Goal: Information Seeking & Learning: Learn about a topic

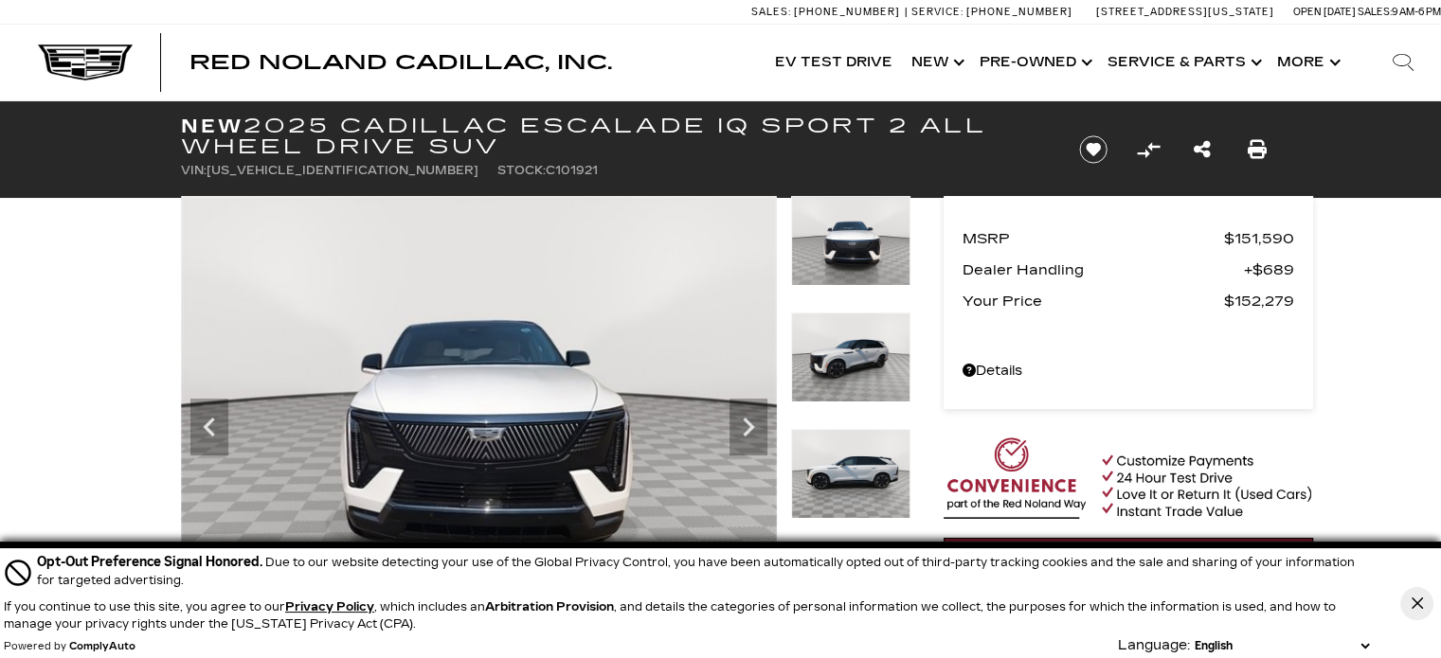
click at [1031, 408] on section "MSRP $151,590 Dealer Handling $689 Your Price $152,279 Disclaimer: Tax, title, …" at bounding box center [1128, 591] width 369 height 790
click at [543, 374] on img at bounding box center [479, 419] width 596 height 447
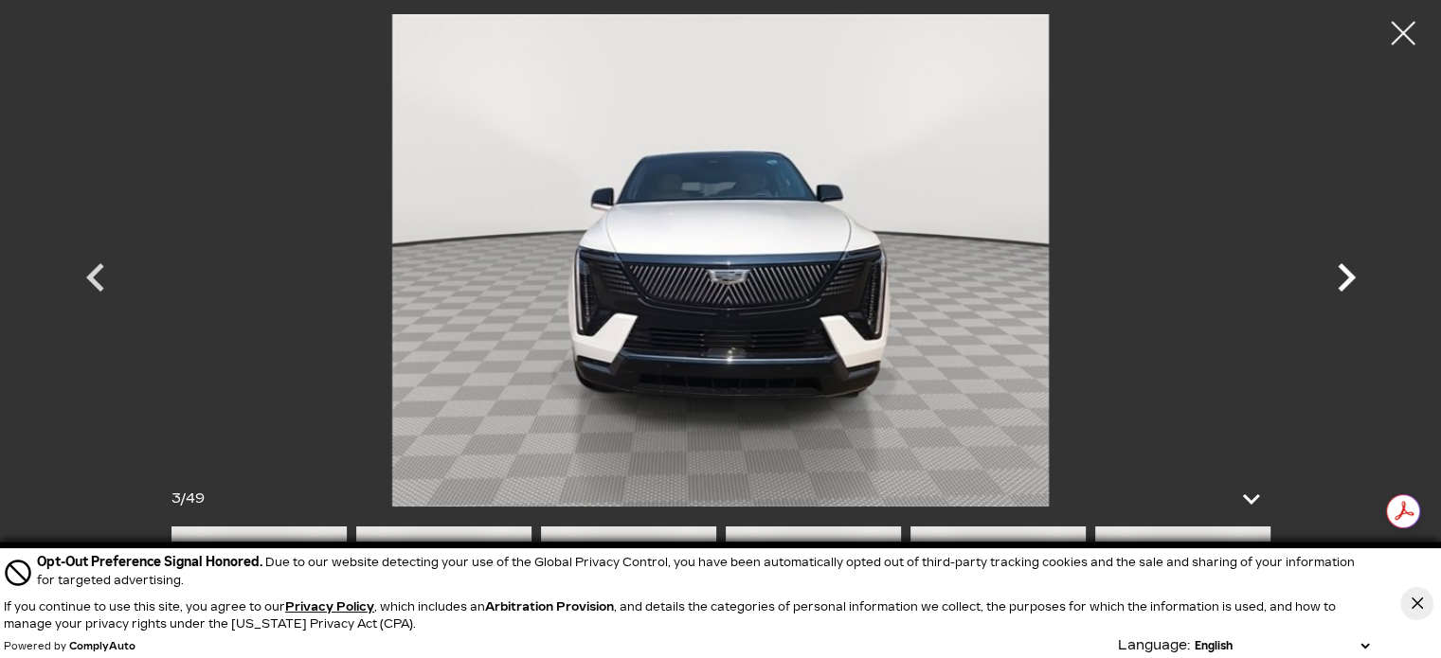
click at [1349, 291] on icon "Next" at bounding box center [1346, 277] width 57 height 57
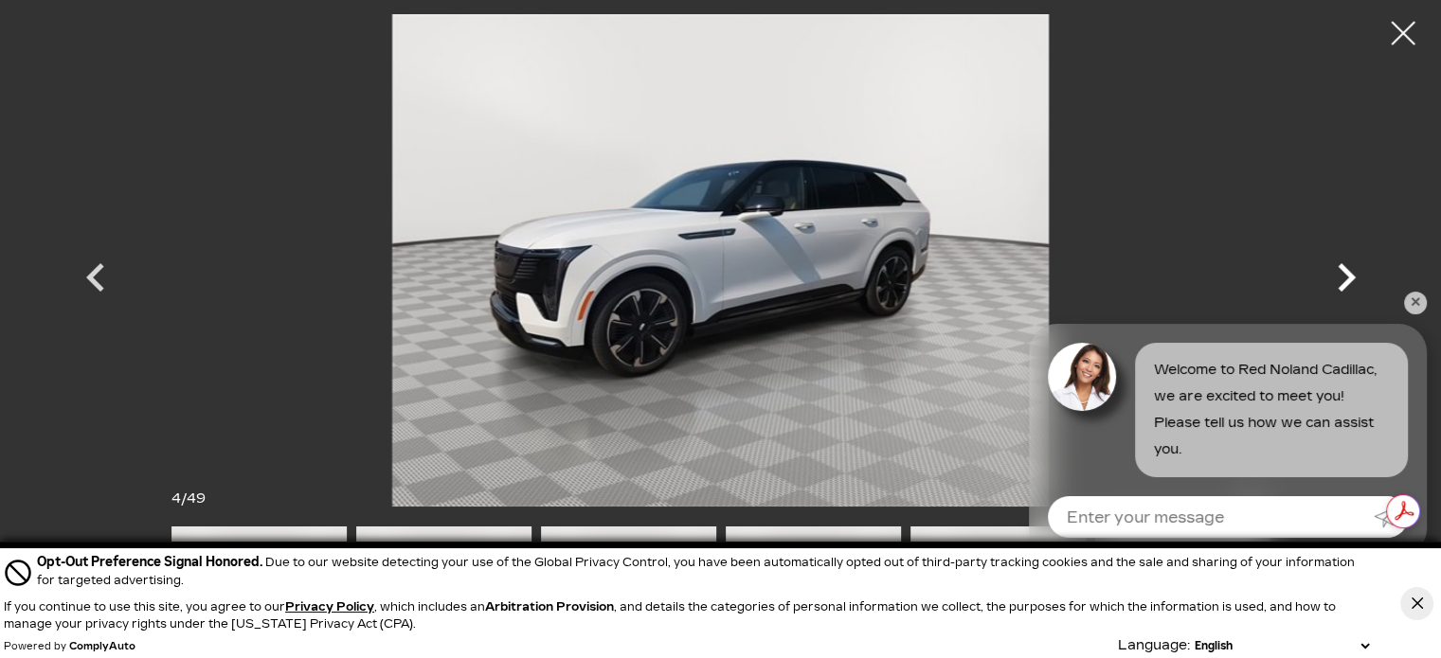
click at [1341, 279] on icon "Next" at bounding box center [1346, 277] width 57 height 57
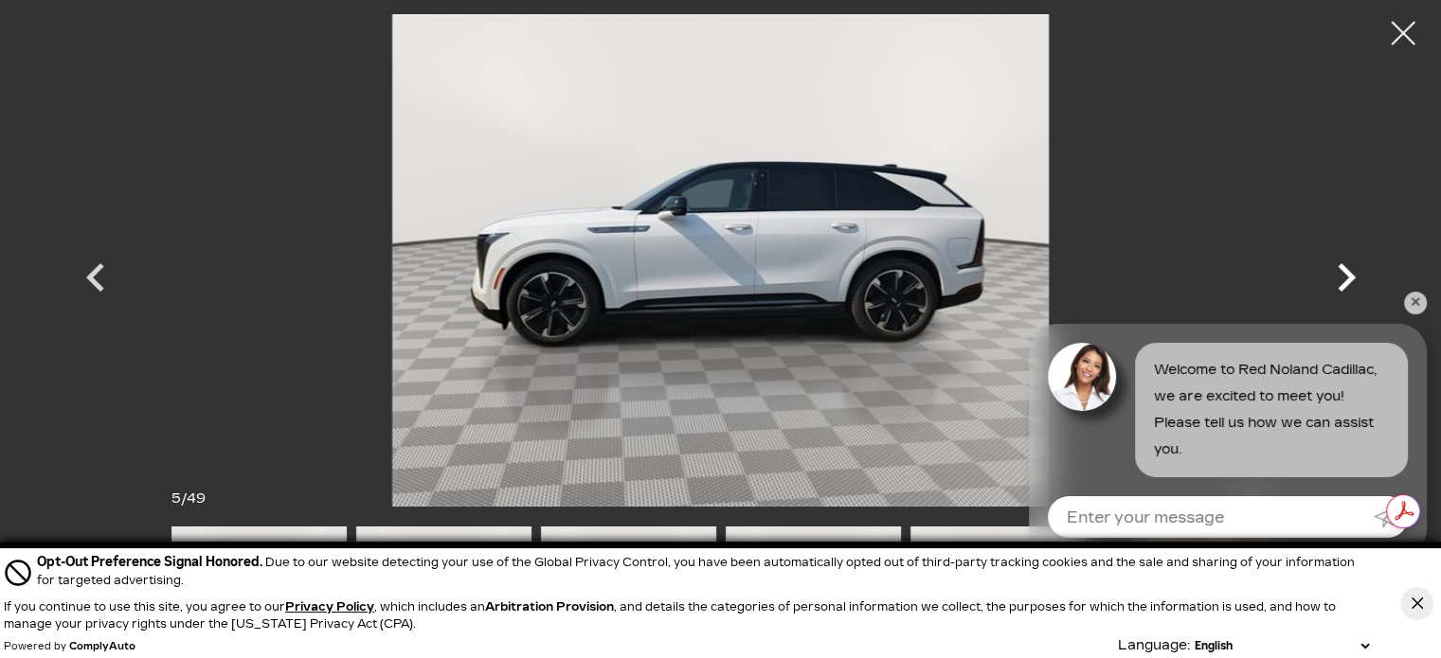
click at [1341, 279] on icon "Next" at bounding box center [1346, 277] width 57 height 57
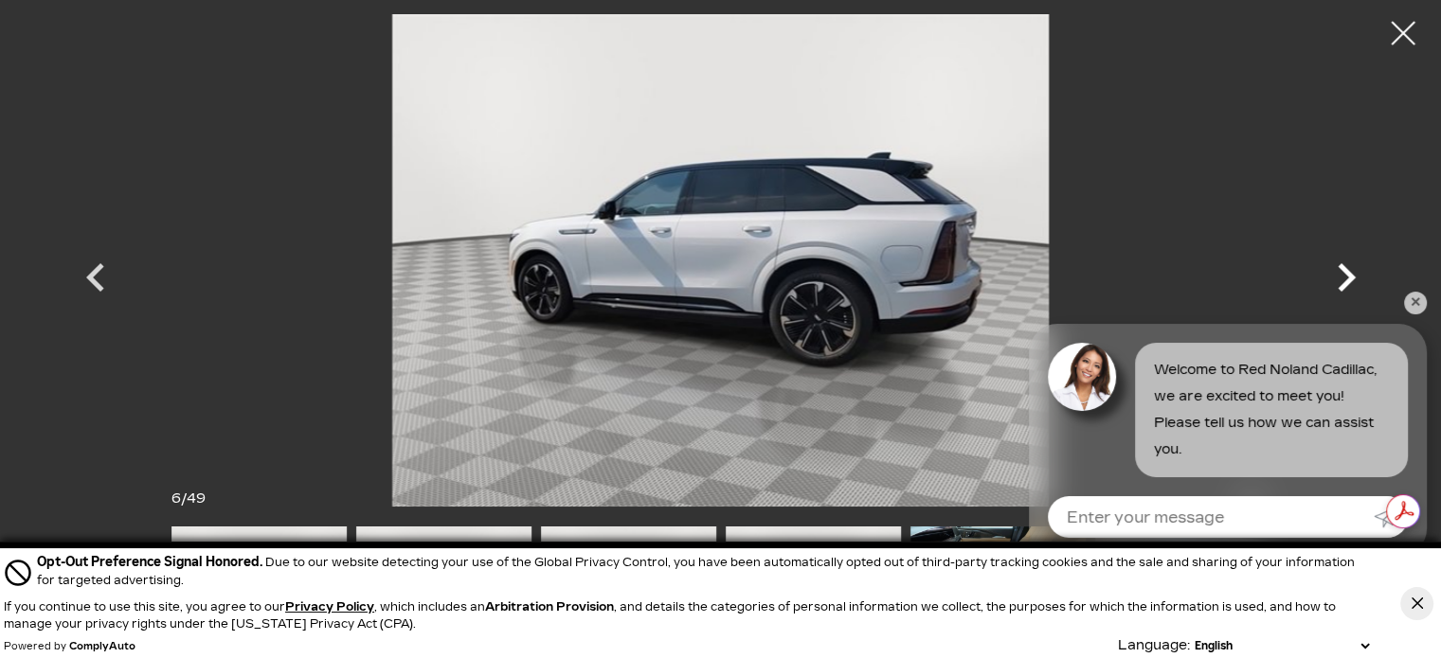
click at [1341, 279] on icon "Next" at bounding box center [1346, 277] width 57 height 57
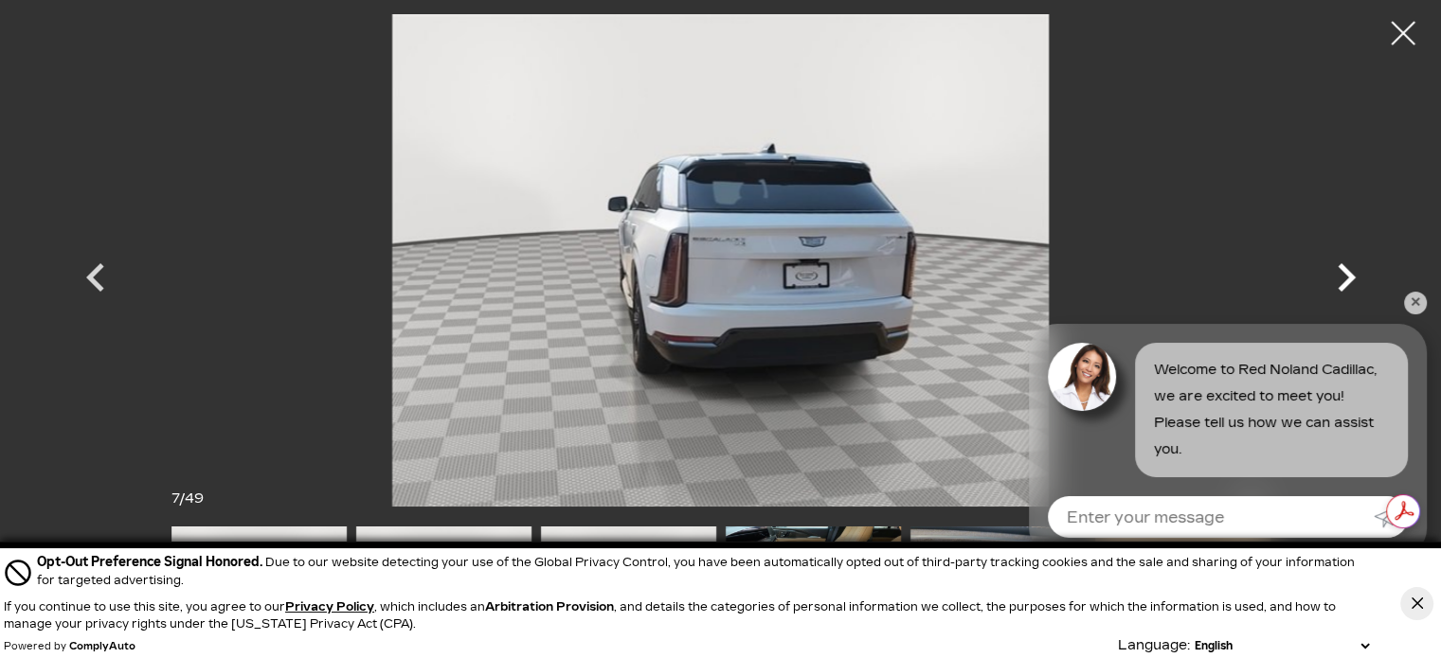
click at [1341, 279] on icon "Next" at bounding box center [1346, 277] width 57 height 57
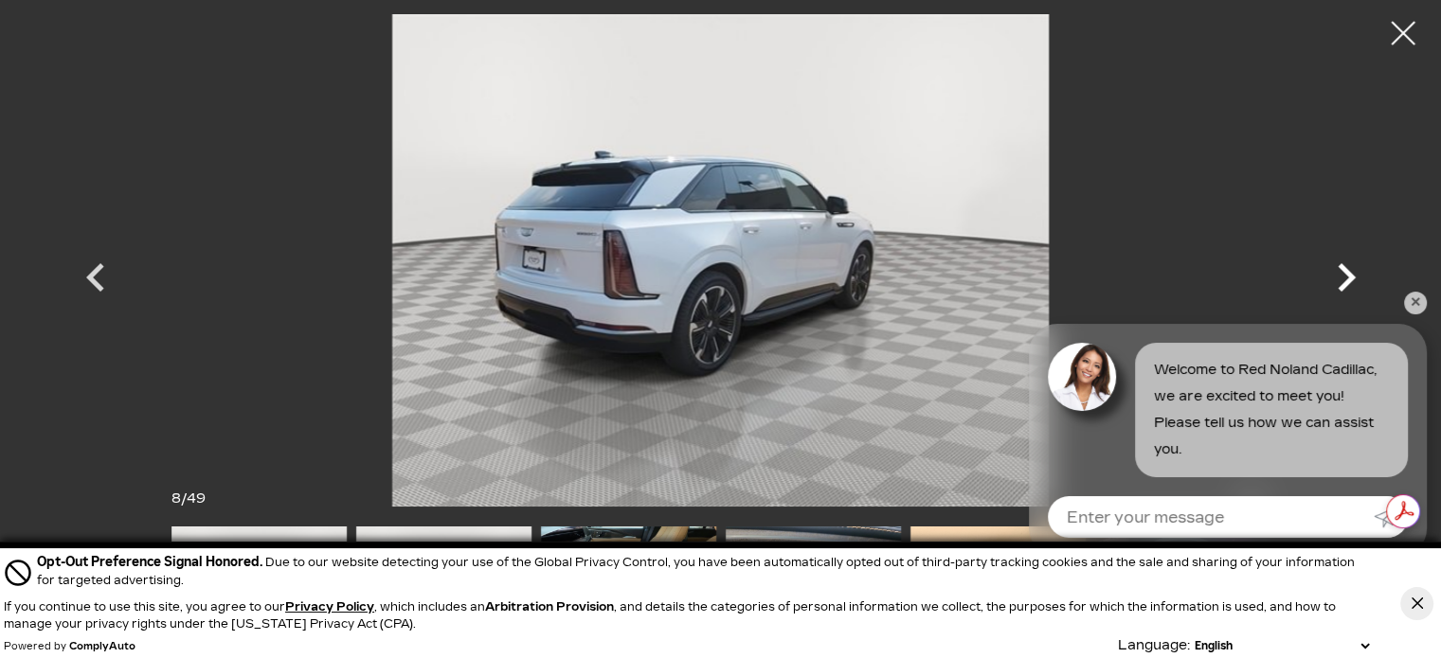
click at [1341, 279] on icon "Next" at bounding box center [1346, 277] width 57 height 57
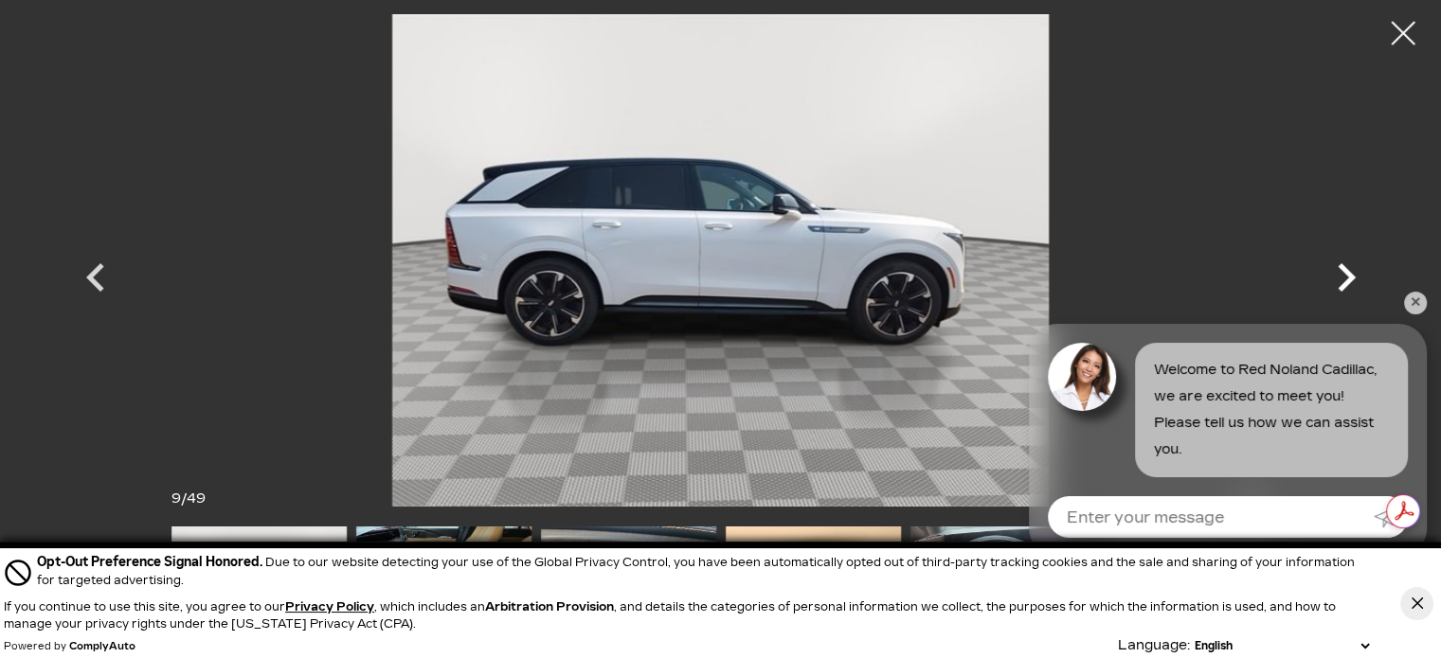
click at [1341, 279] on icon "Next" at bounding box center [1346, 277] width 57 height 57
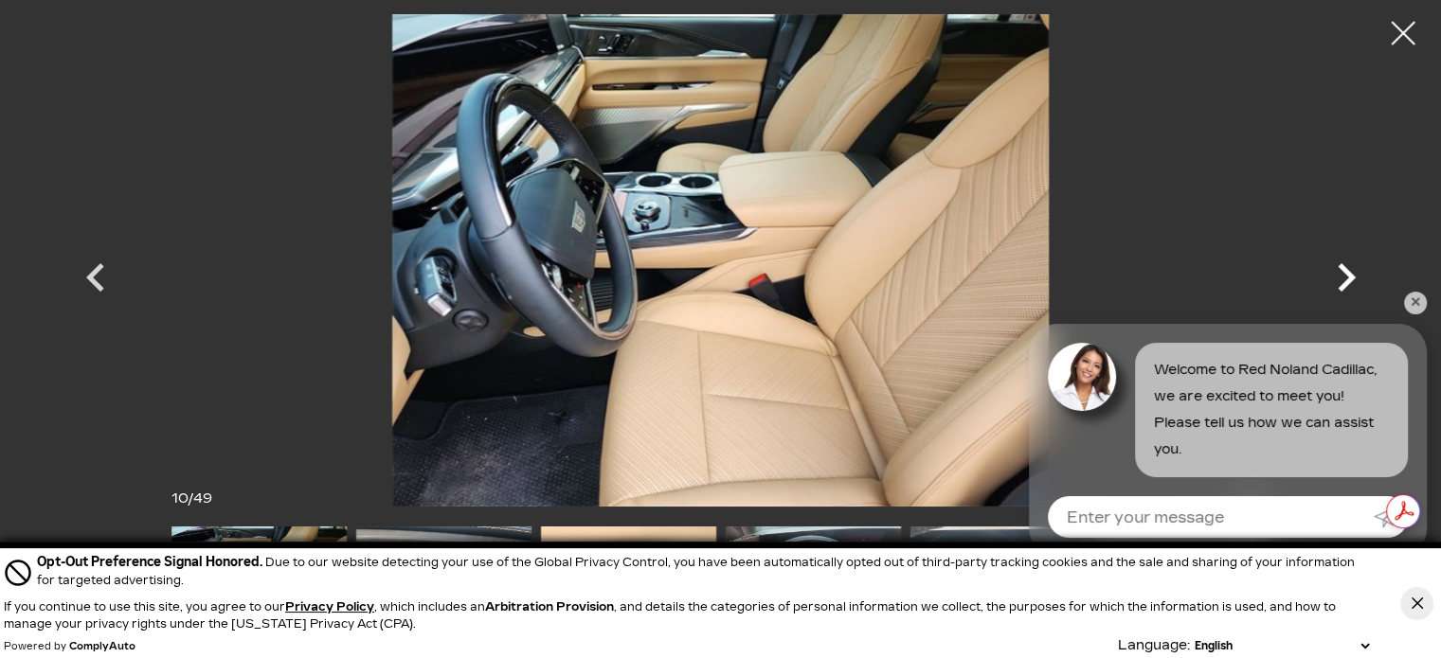
click at [1341, 279] on icon "Next" at bounding box center [1346, 277] width 57 height 57
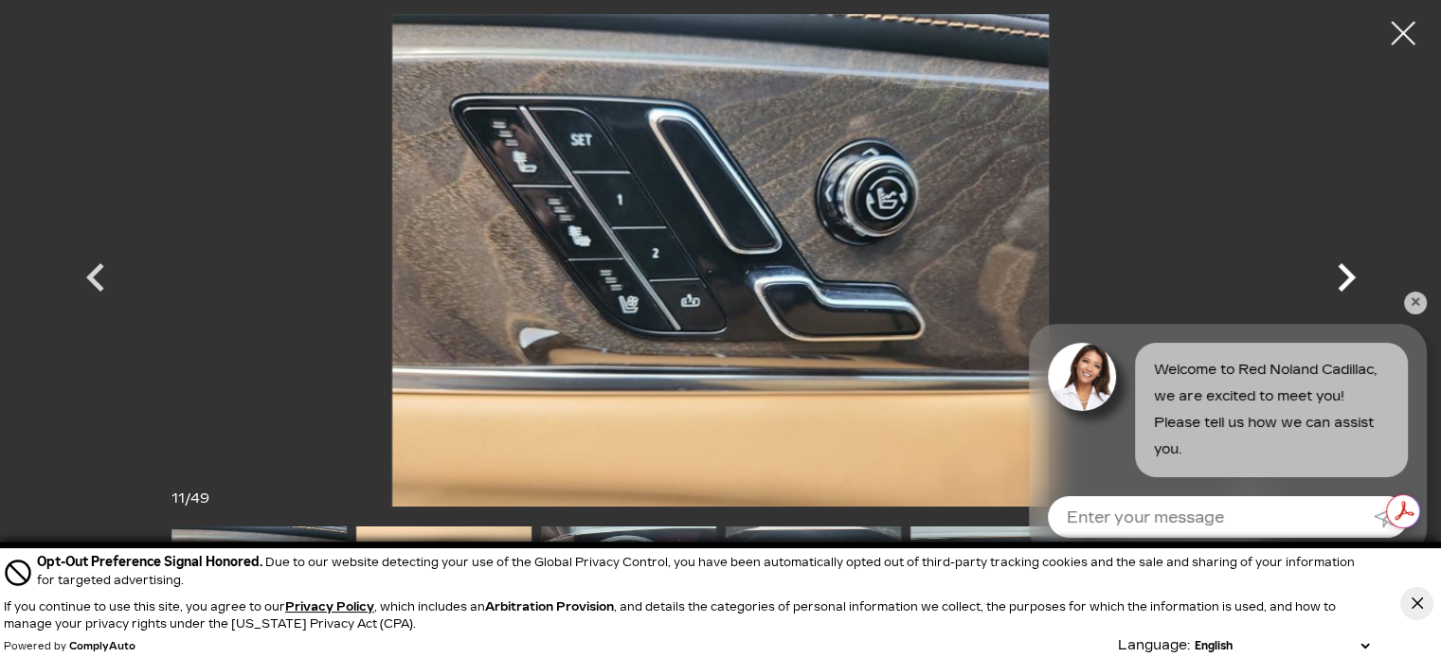
click at [1341, 279] on icon "Next" at bounding box center [1346, 277] width 57 height 57
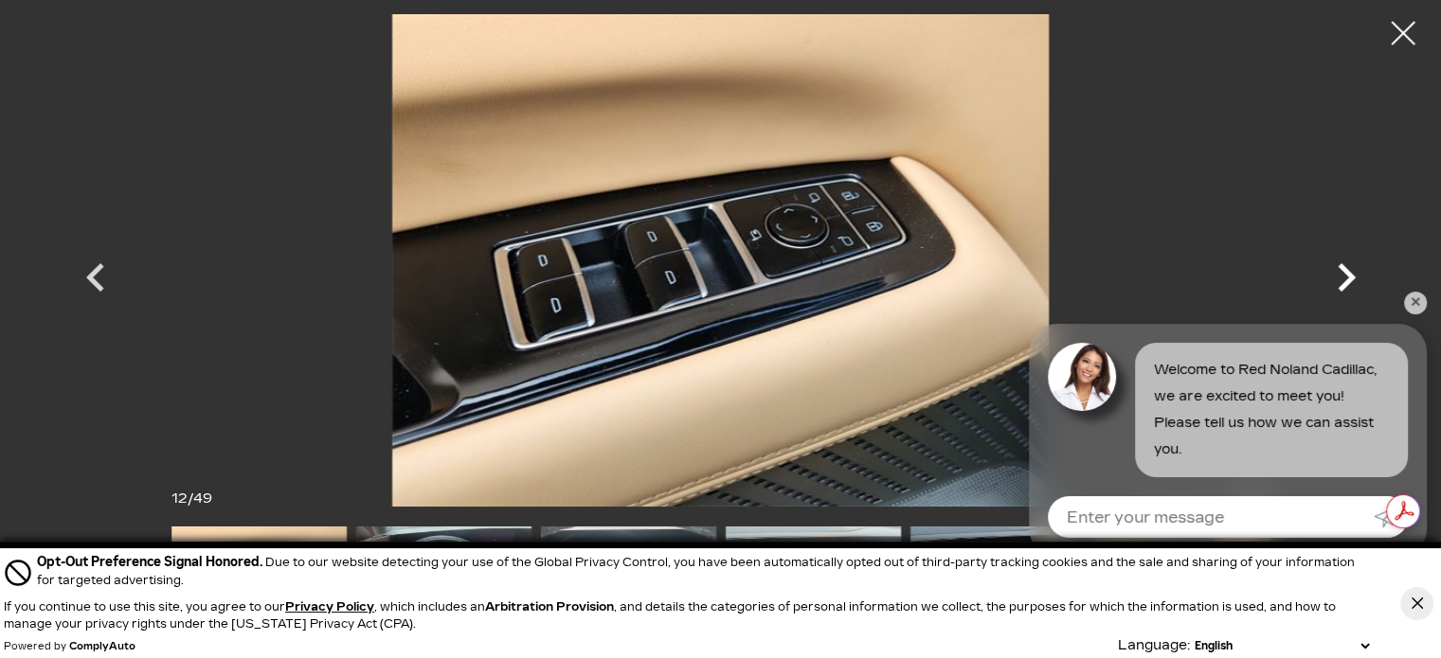
click at [1341, 279] on icon "Next" at bounding box center [1346, 277] width 57 height 57
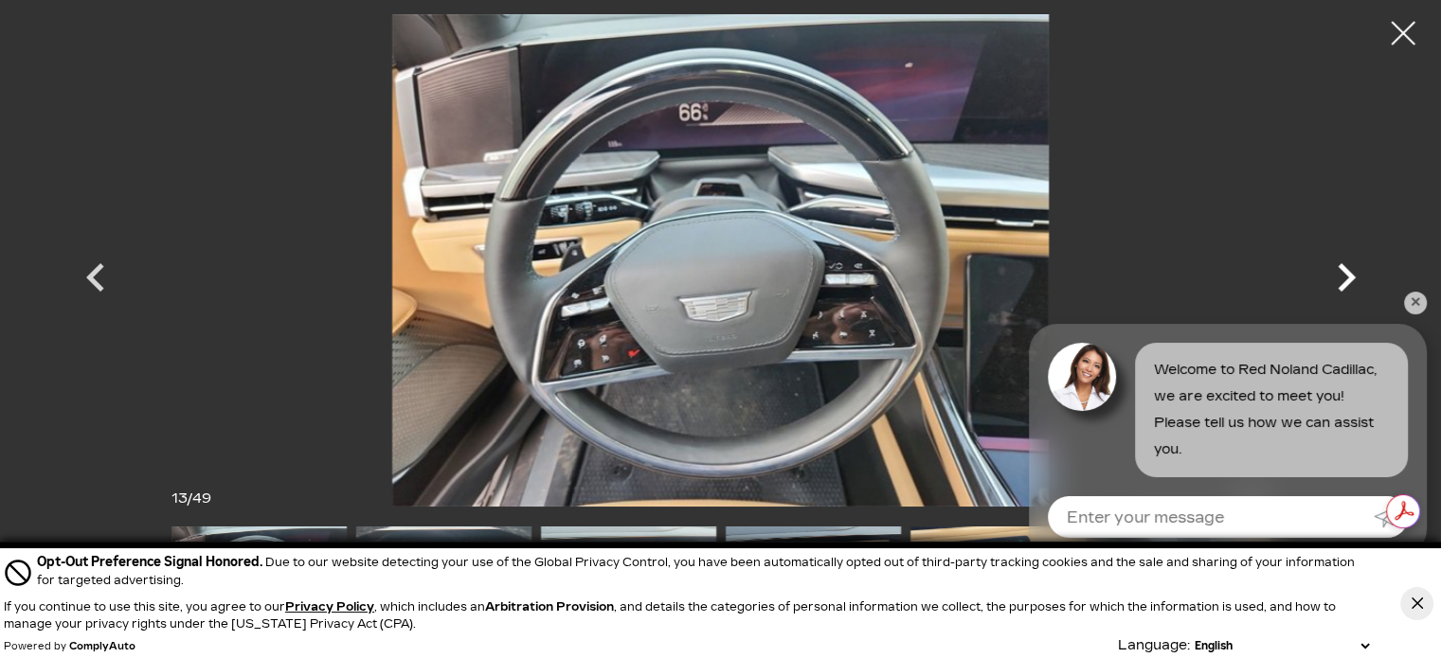
click at [1341, 279] on icon "Next" at bounding box center [1346, 277] width 57 height 57
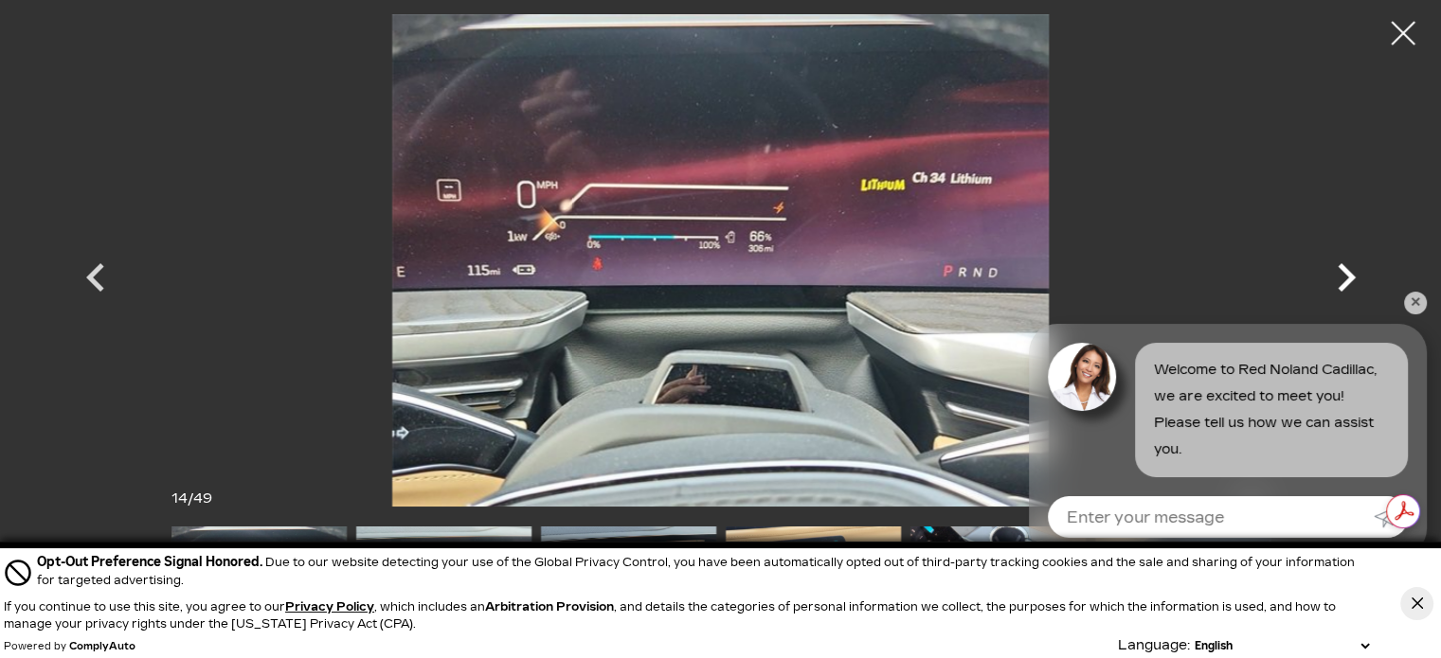
click at [1341, 279] on icon "Next" at bounding box center [1346, 277] width 57 height 57
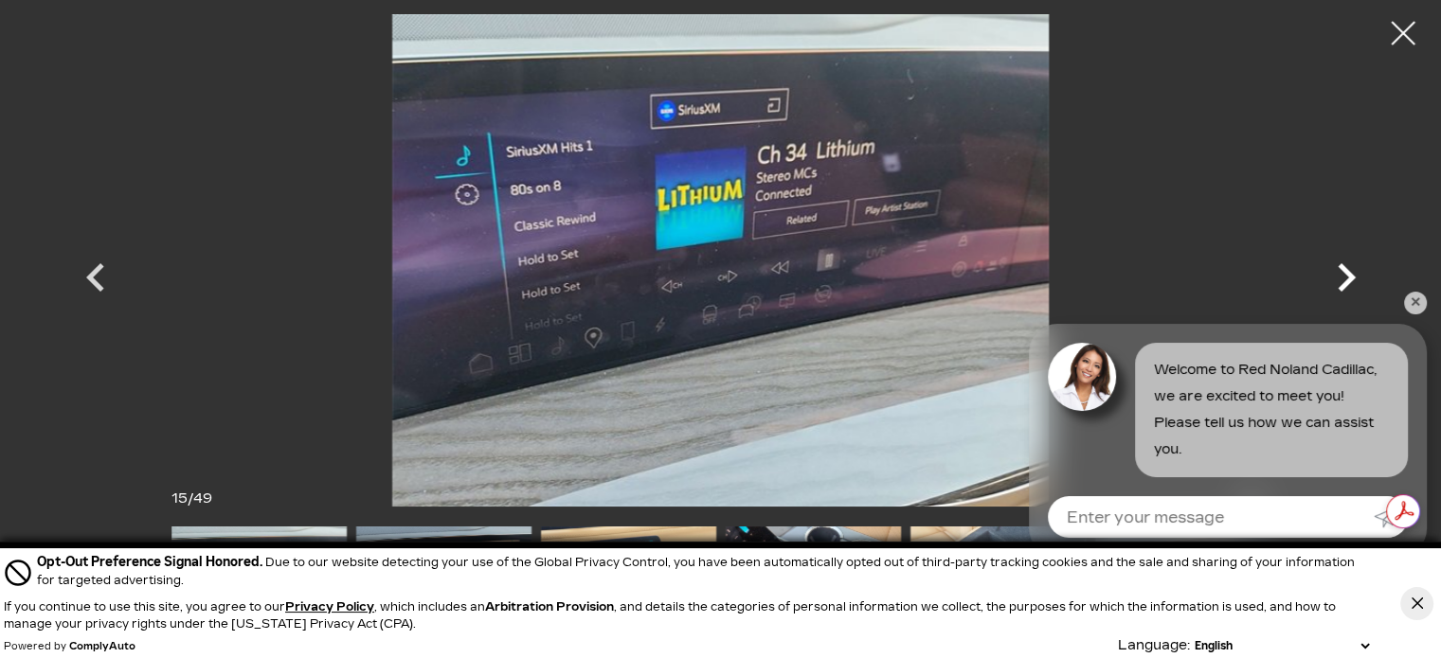
click at [1341, 279] on icon "Next" at bounding box center [1346, 277] width 57 height 57
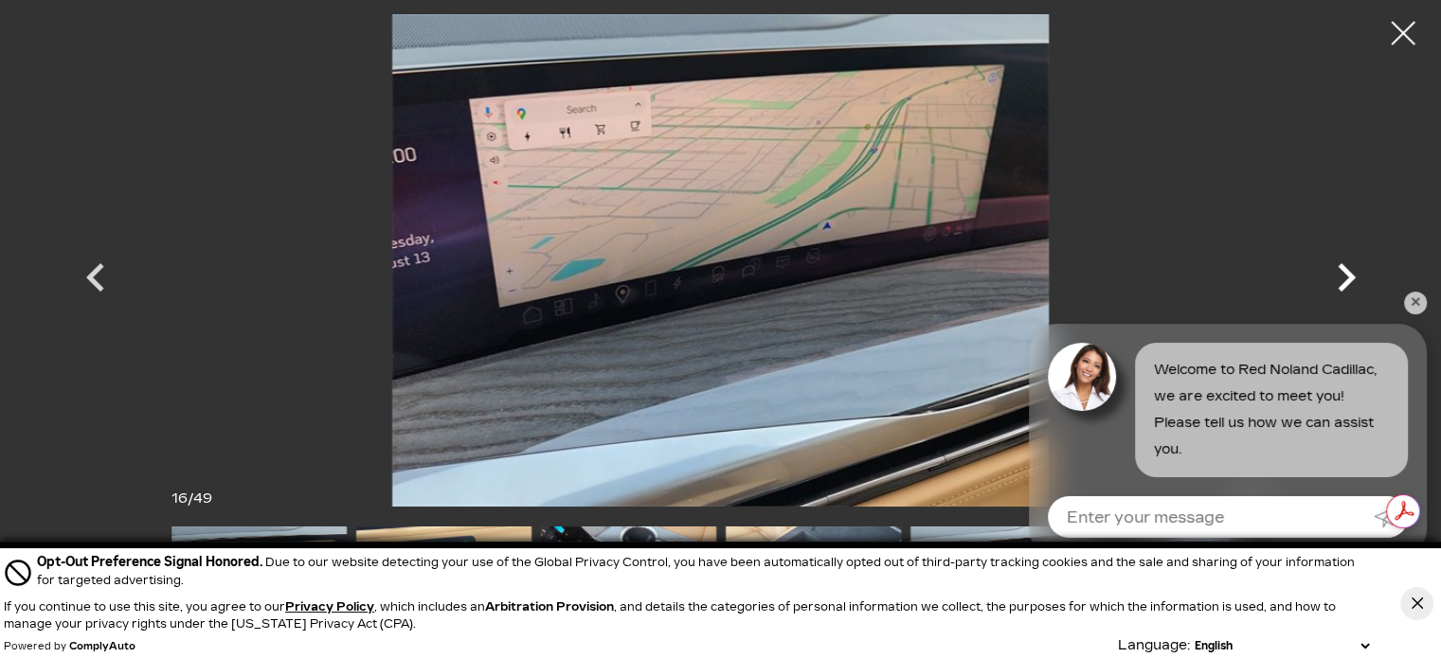
click at [1341, 279] on icon "Next" at bounding box center [1346, 277] width 57 height 57
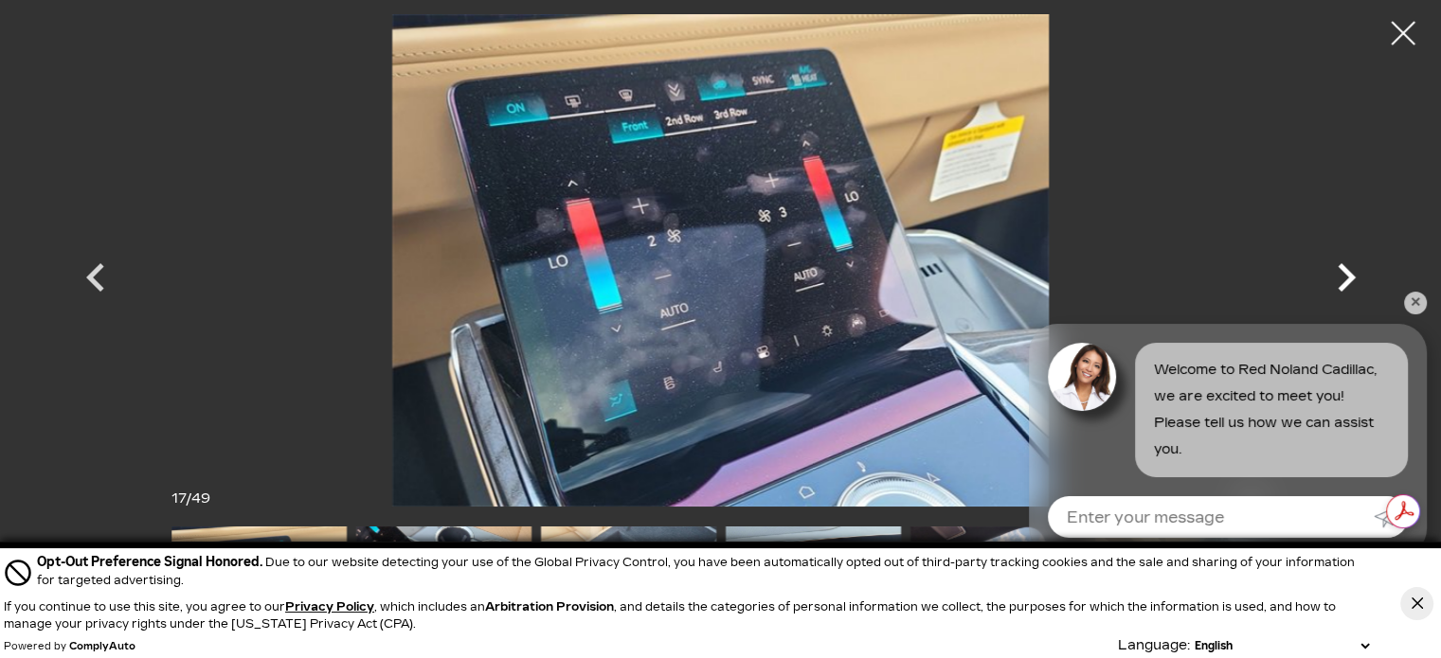
click at [1341, 279] on icon "Next" at bounding box center [1346, 277] width 57 height 57
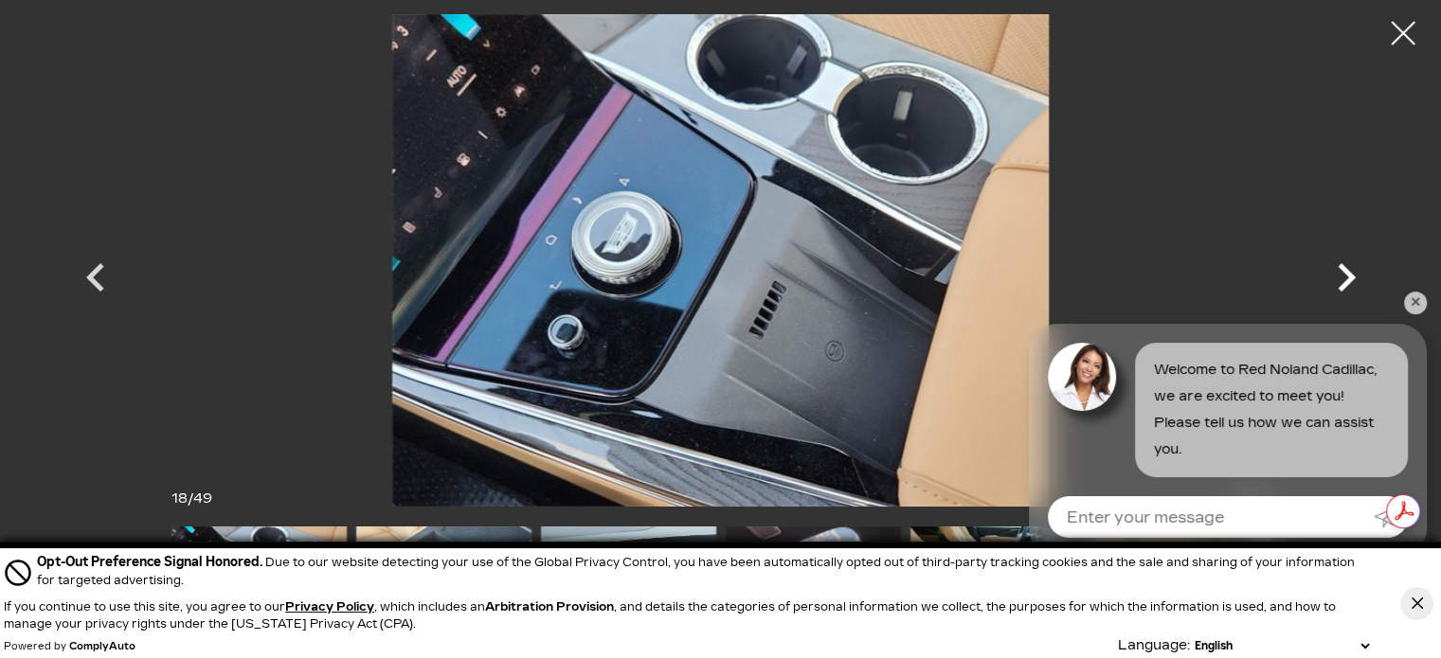
click at [1341, 279] on icon "Next" at bounding box center [1346, 277] width 57 height 57
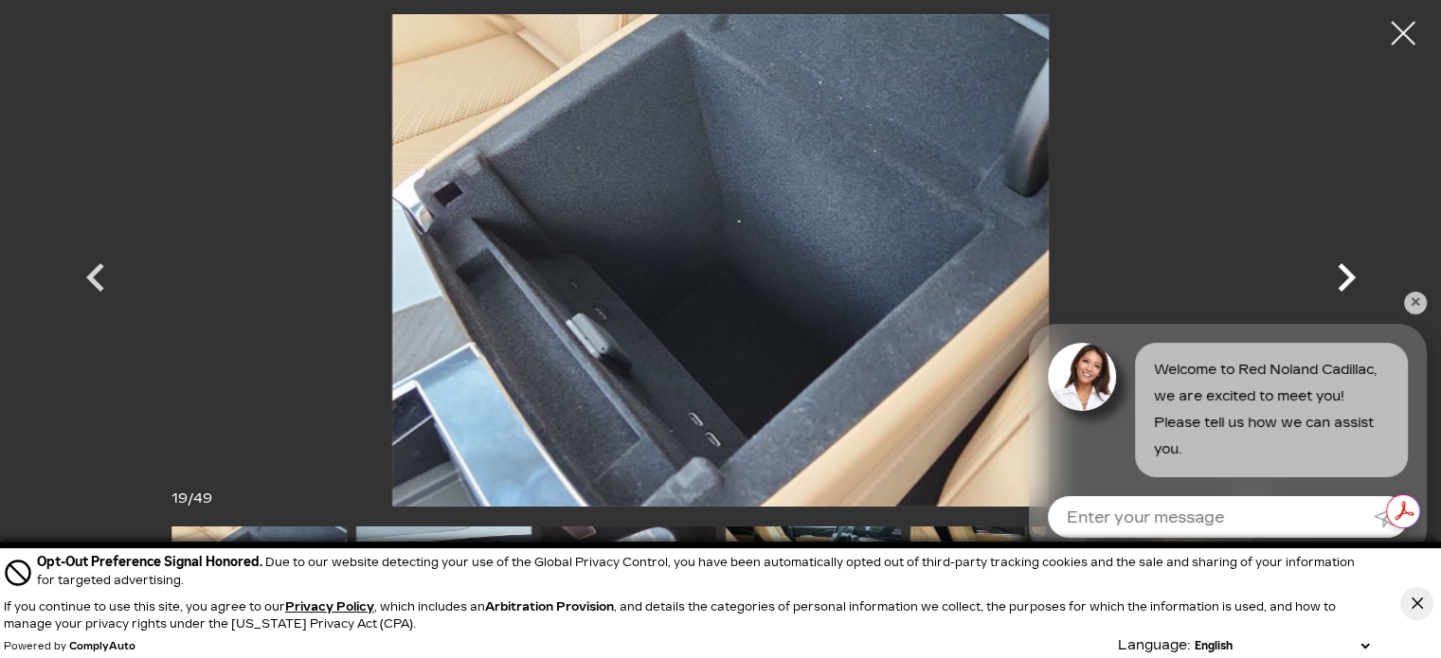
click at [1341, 279] on icon "Next" at bounding box center [1346, 277] width 57 height 57
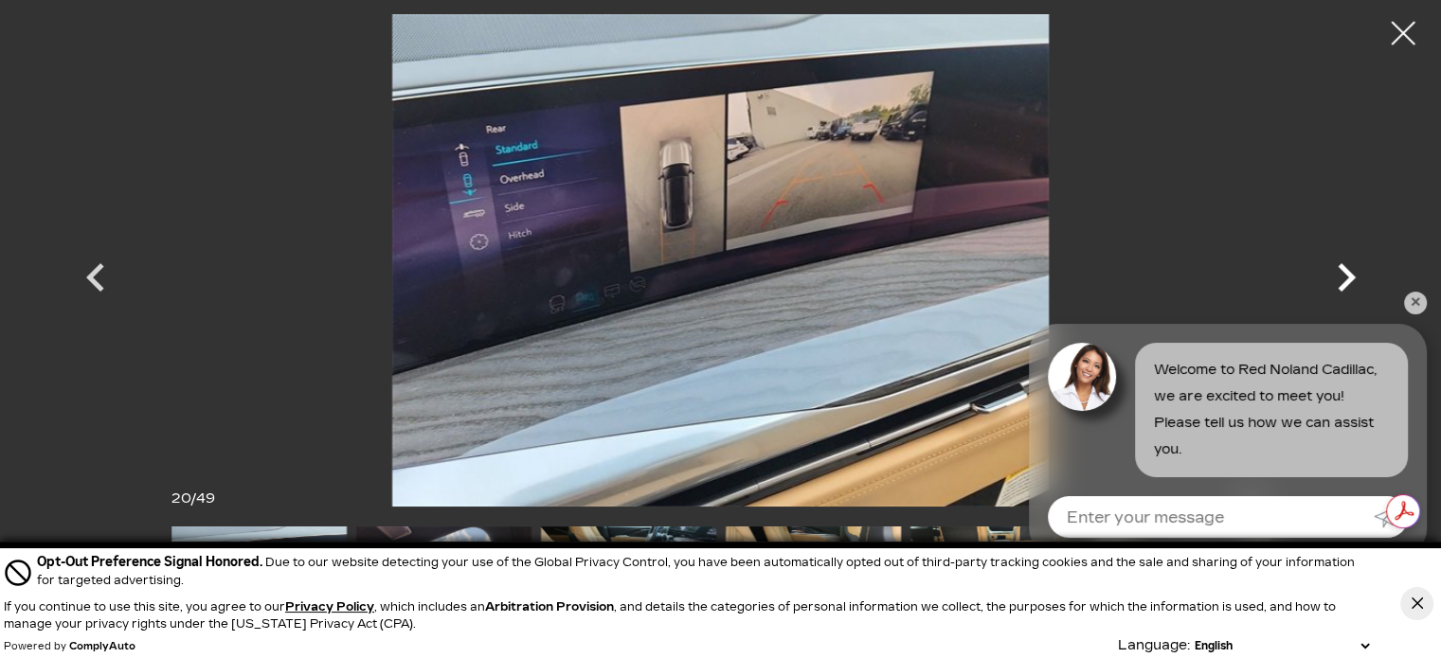
click at [1341, 279] on icon "Next" at bounding box center [1346, 277] width 57 height 57
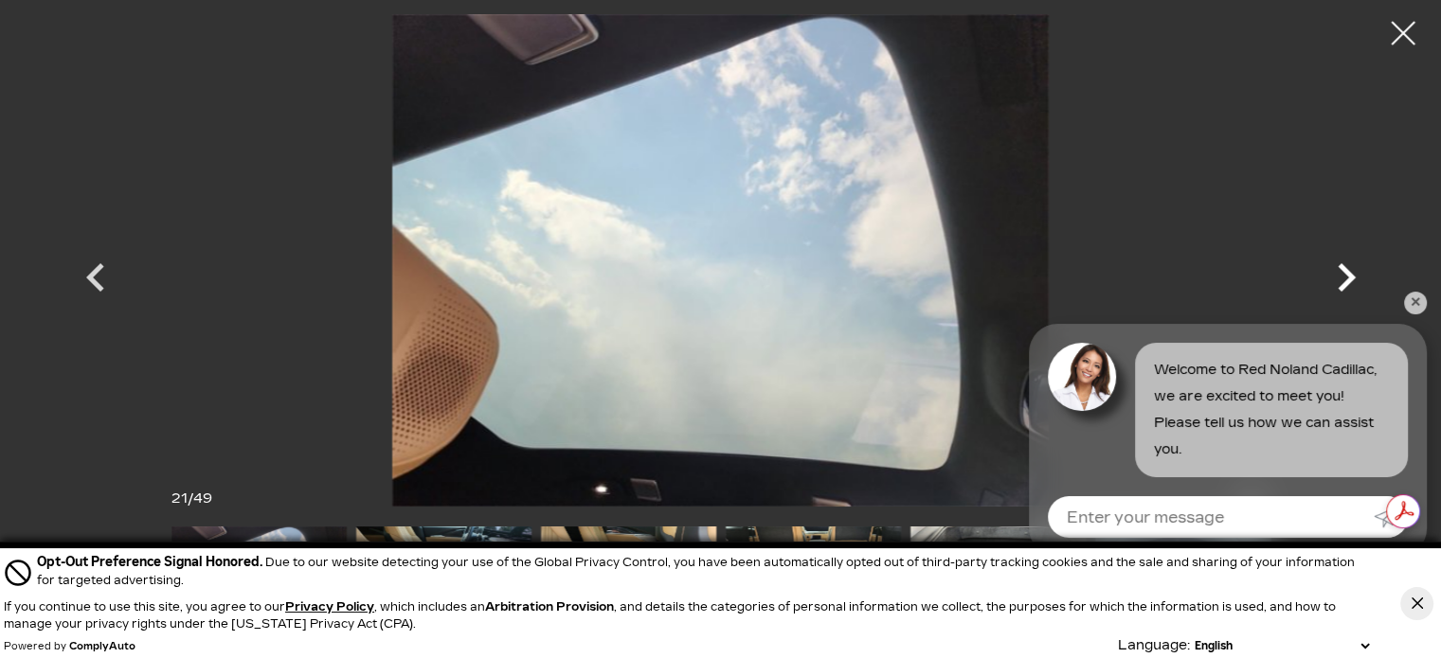
click at [1341, 279] on icon "Next" at bounding box center [1346, 277] width 57 height 57
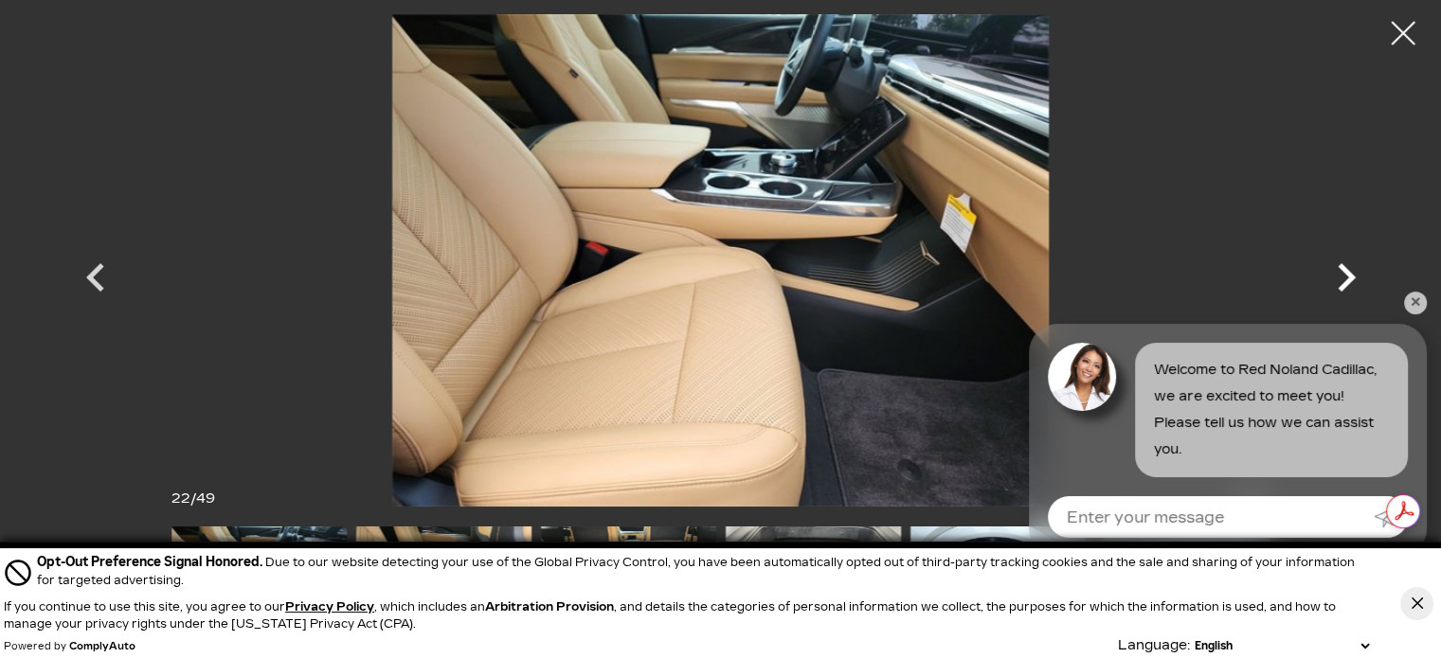
click at [1341, 279] on icon "Next" at bounding box center [1346, 277] width 57 height 57
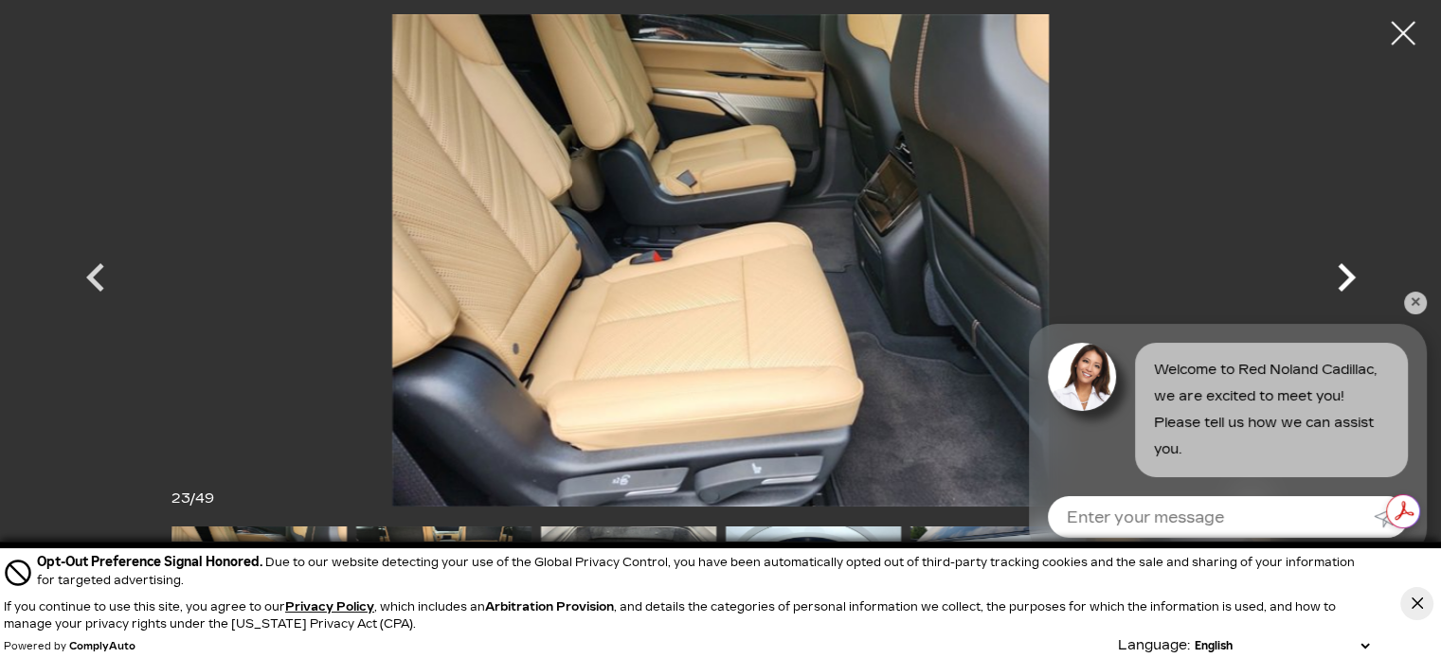
click at [1341, 279] on icon "Next" at bounding box center [1346, 277] width 57 height 57
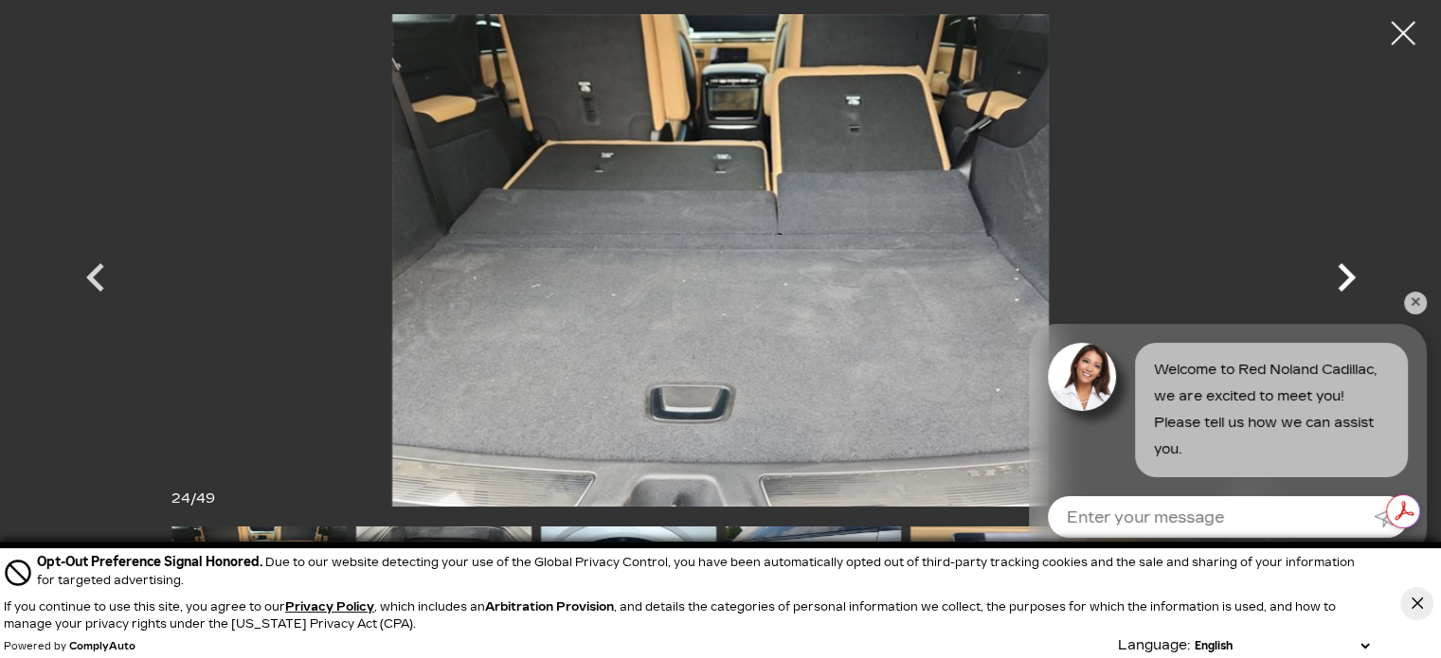
click at [1341, 279] on icon "Next" at bounding box center [1346, 277] width 57 height 57
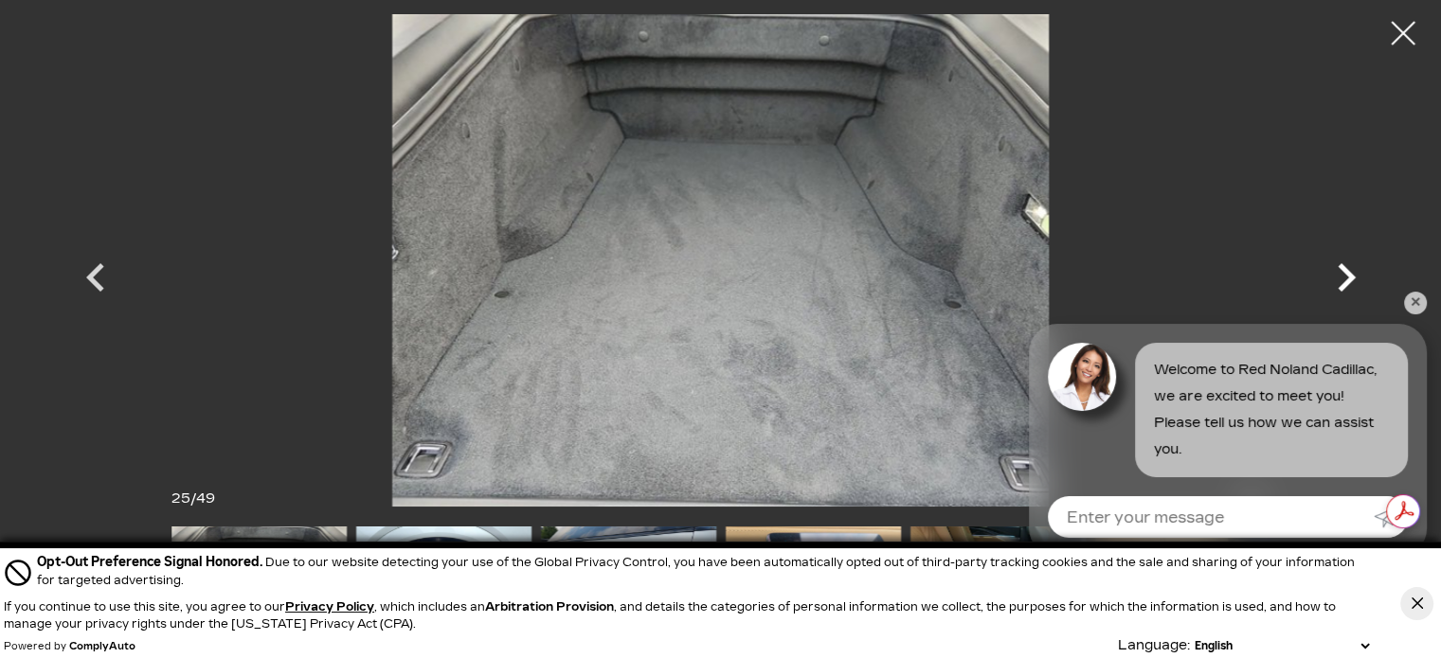
click at [1341, 279] on icon "Next" at bounding box center [1346, 277] width 57 height 57
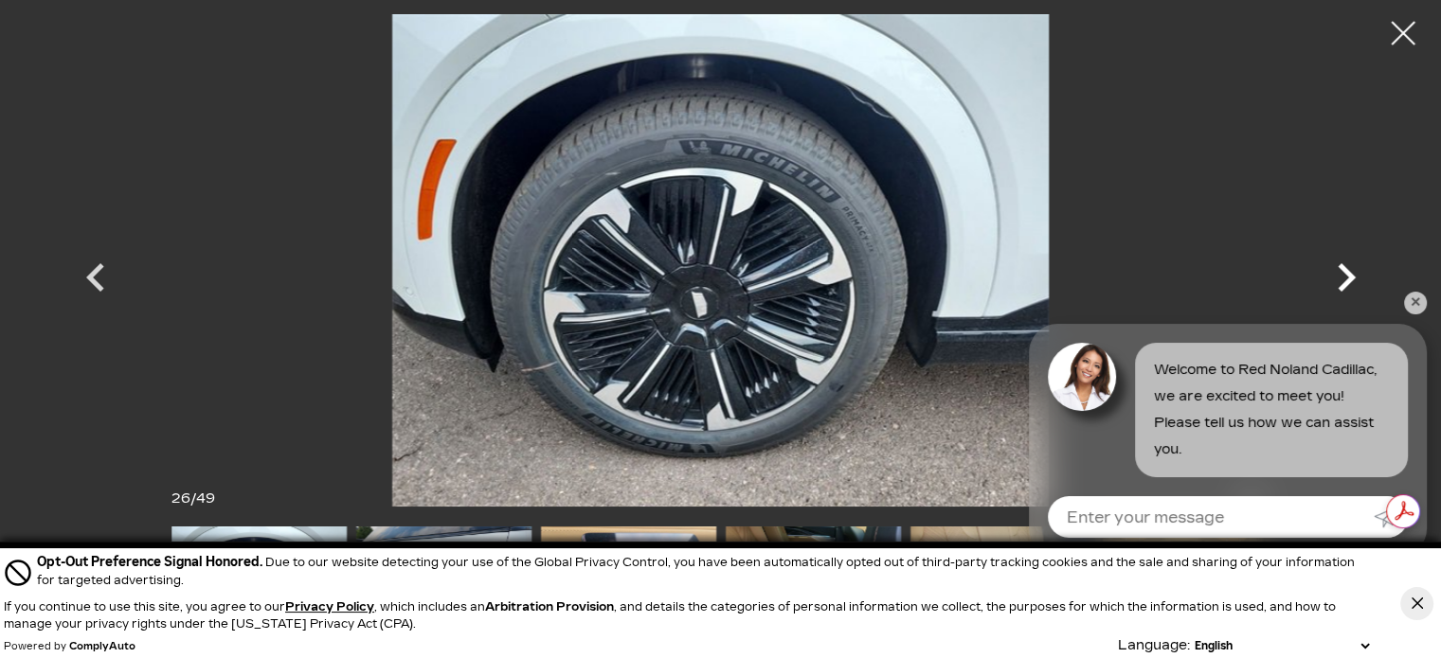
click at [1341, 279] on icon "Next" at bounding box center [1346, 277] width 57 height 57
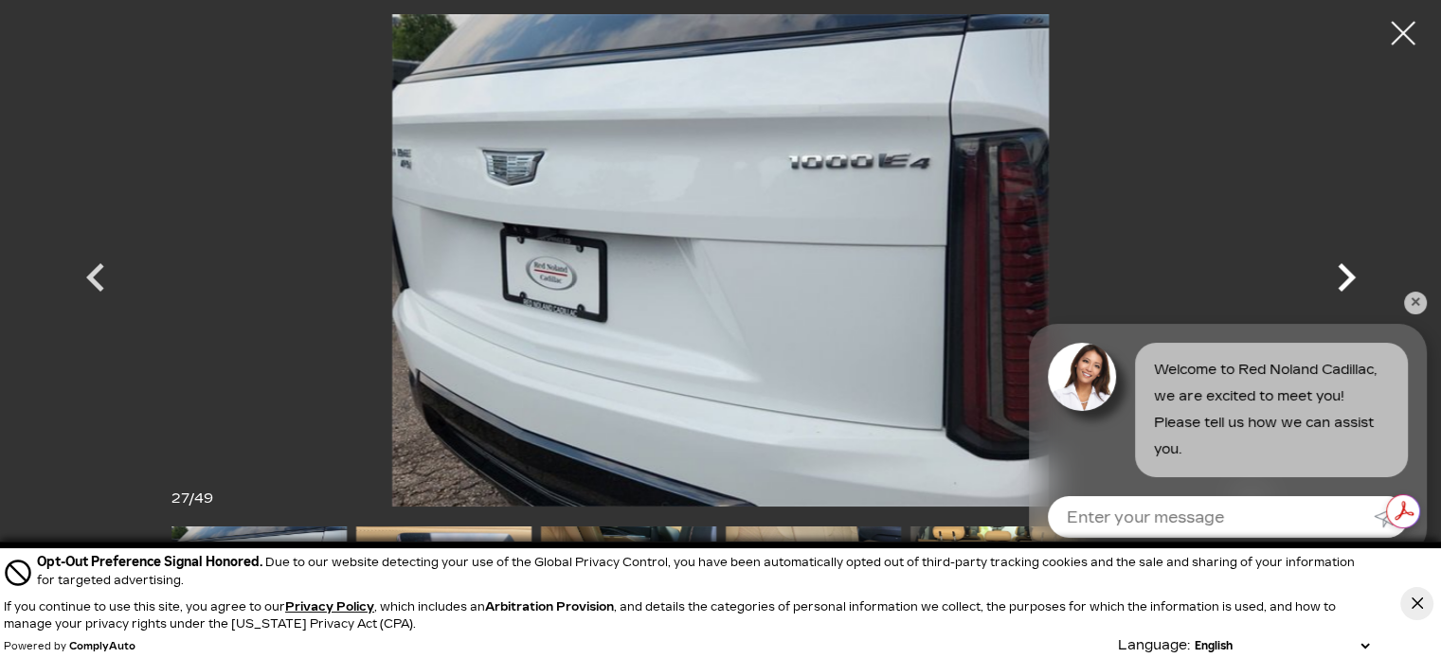
click at [1341, 279] on icon "Next" at bounding box center [1346, 277] width 57 height 57
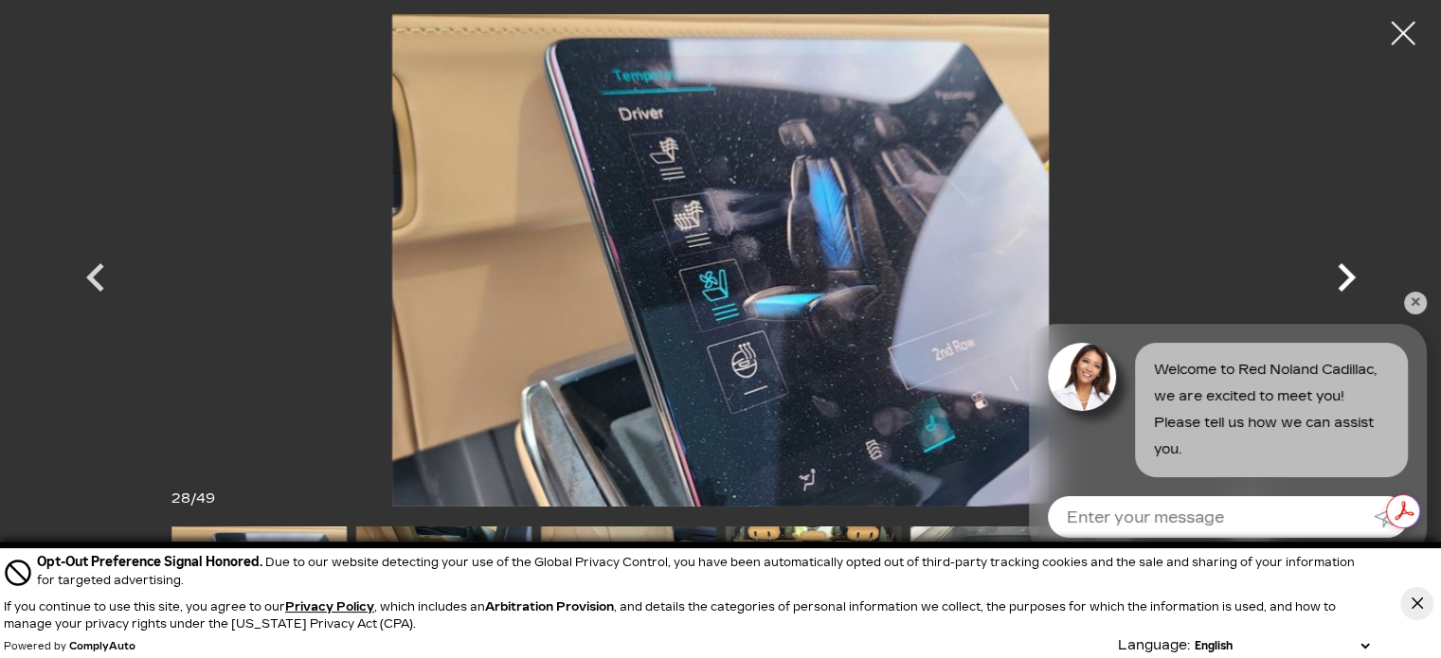
click at [1348, 280] on icon "Next" at bounding box center [1347, 277] width 18 height 28
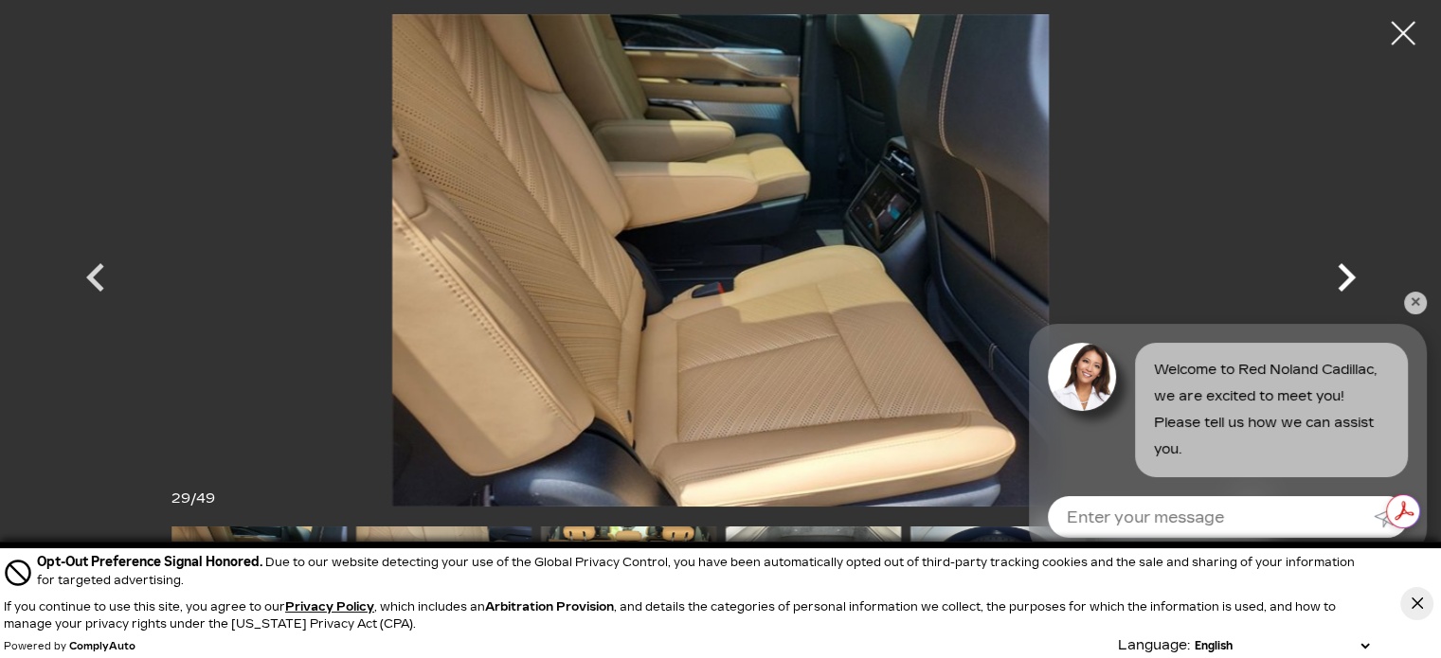
click at [1348, 280] on icon "Next" at bounding box center [1347, 277] width 18 height 28
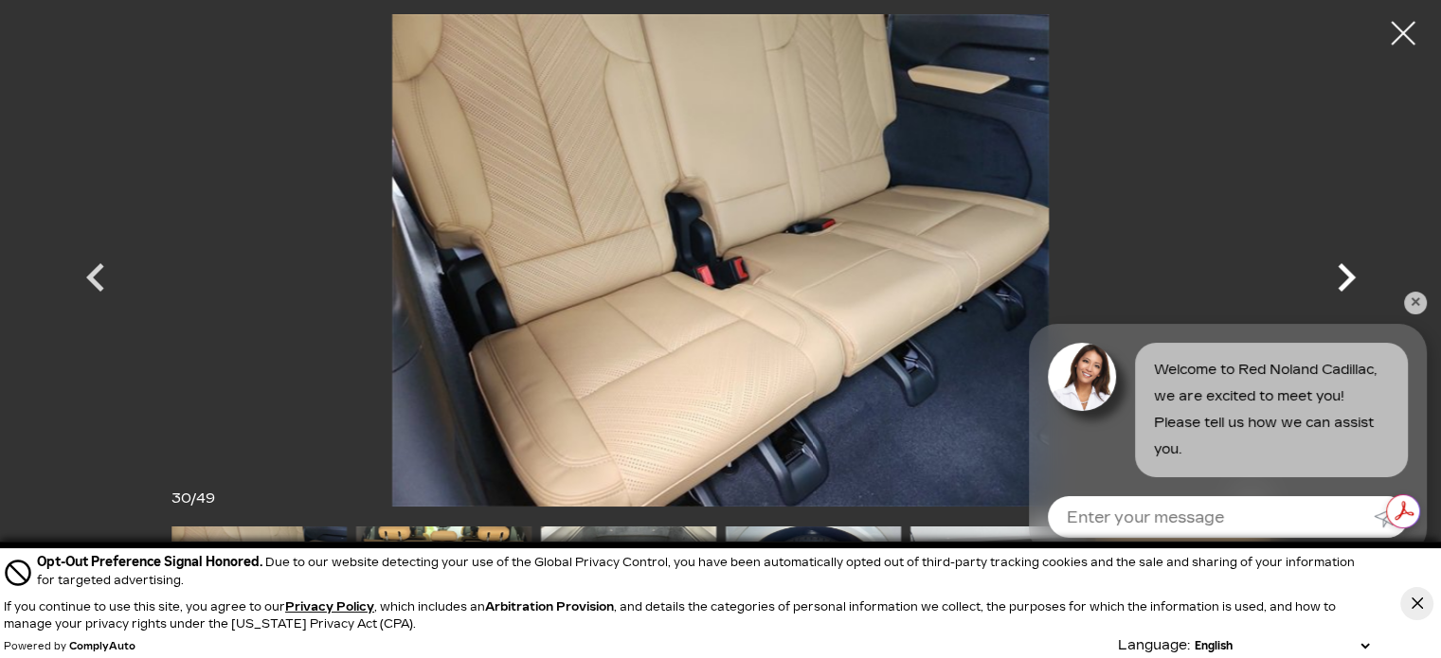
click at [1349, 280] on icon "Next" at bounding box center [1347, 277] width 18 height 28
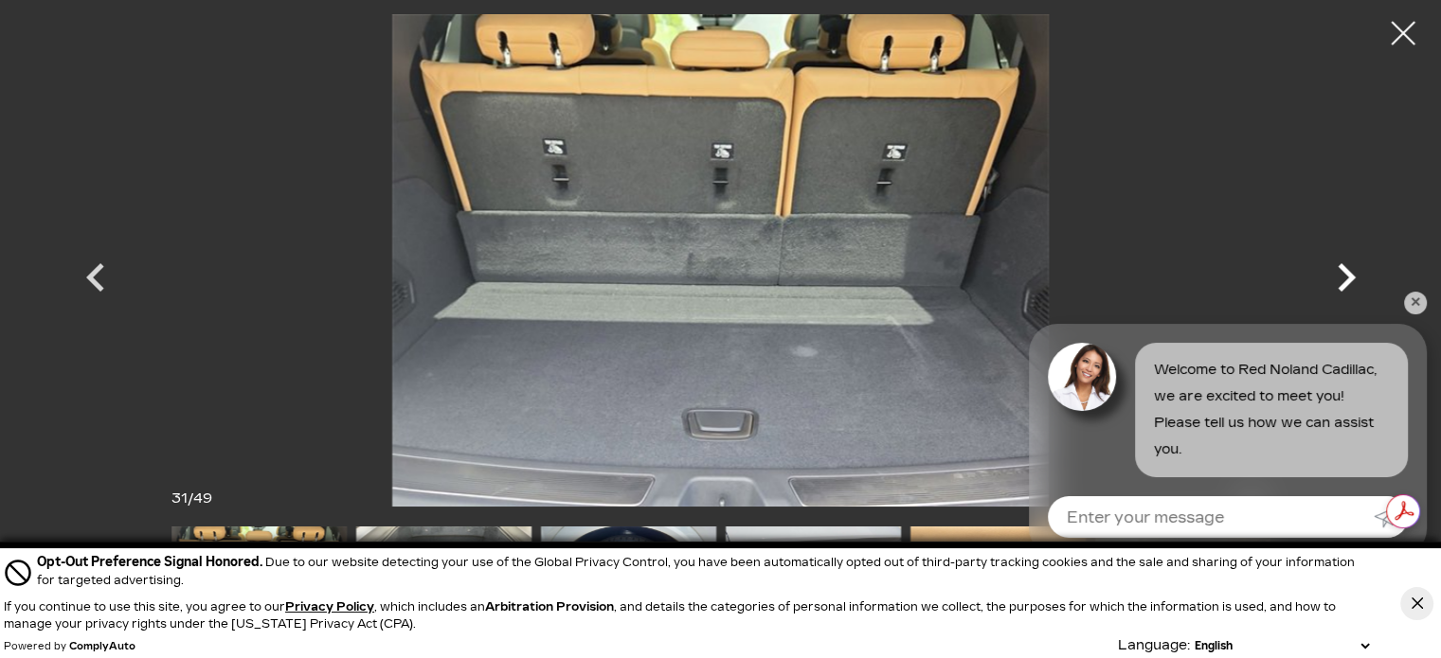
click at [1349, 280] on icon "Next" at bounding box center [1347, 277] width 18 height 28
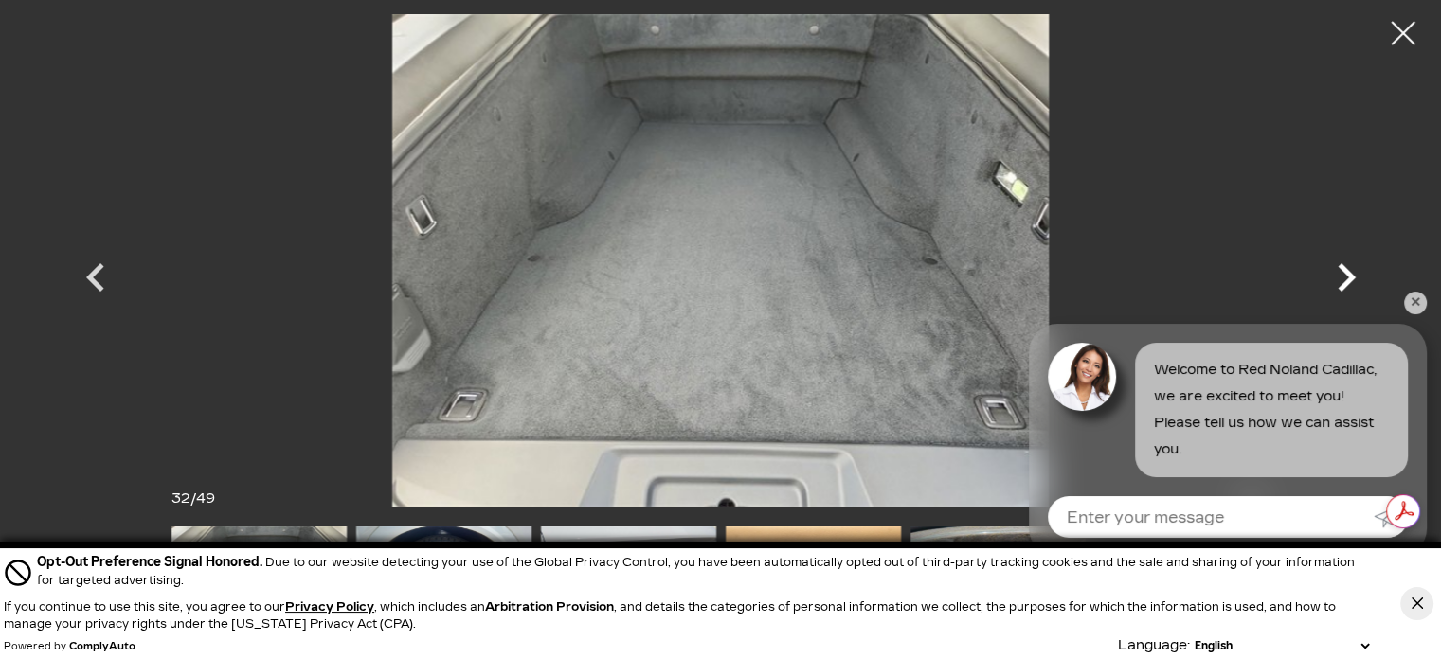
click at [1349, 280] on icon "Next" at bounding box center [1347, 277] width 18 height 28
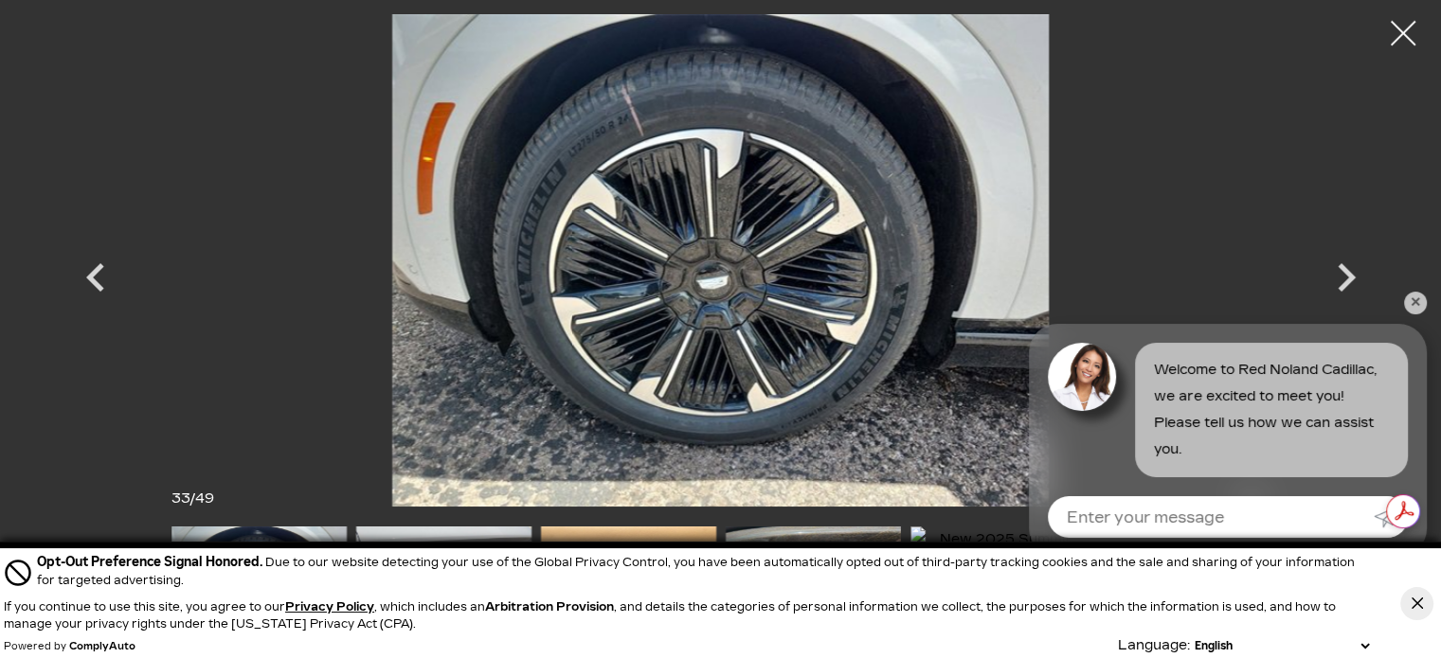
click at [1400, 34] on div at bounding box center [1403, 34] width 50 height 50
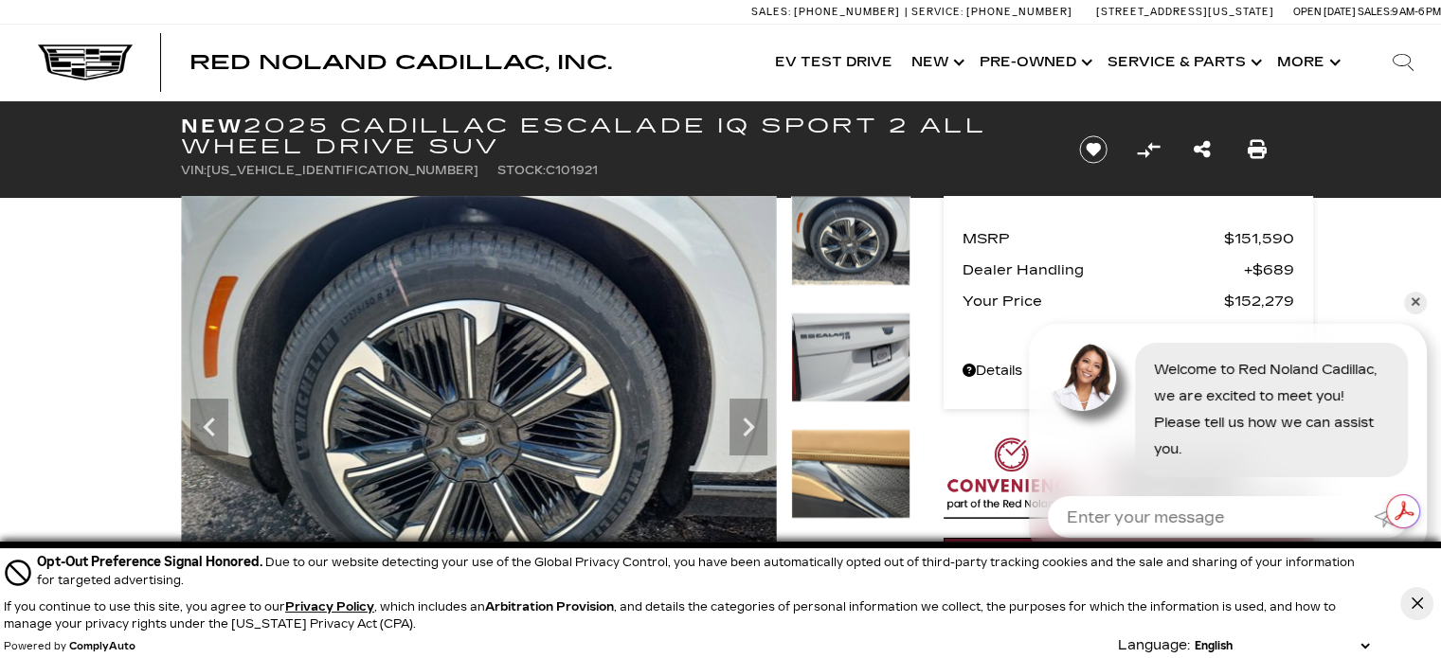
click at [1411, 304] on link "✕" at bounding box center [1415, 303] width 23 height 23
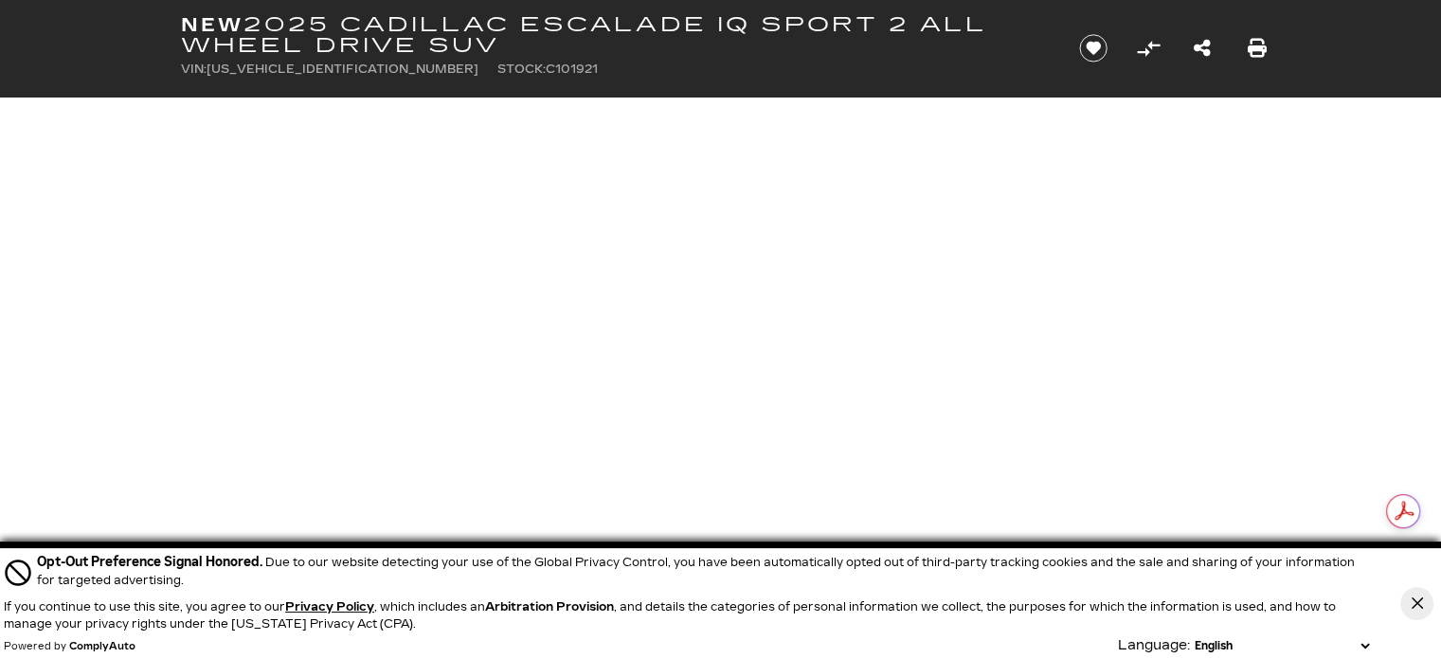
scroll to position [580, 0]
click at [1413, 604] on icon "Close Button" at bounding box center [1416, 603] width 11 height 11
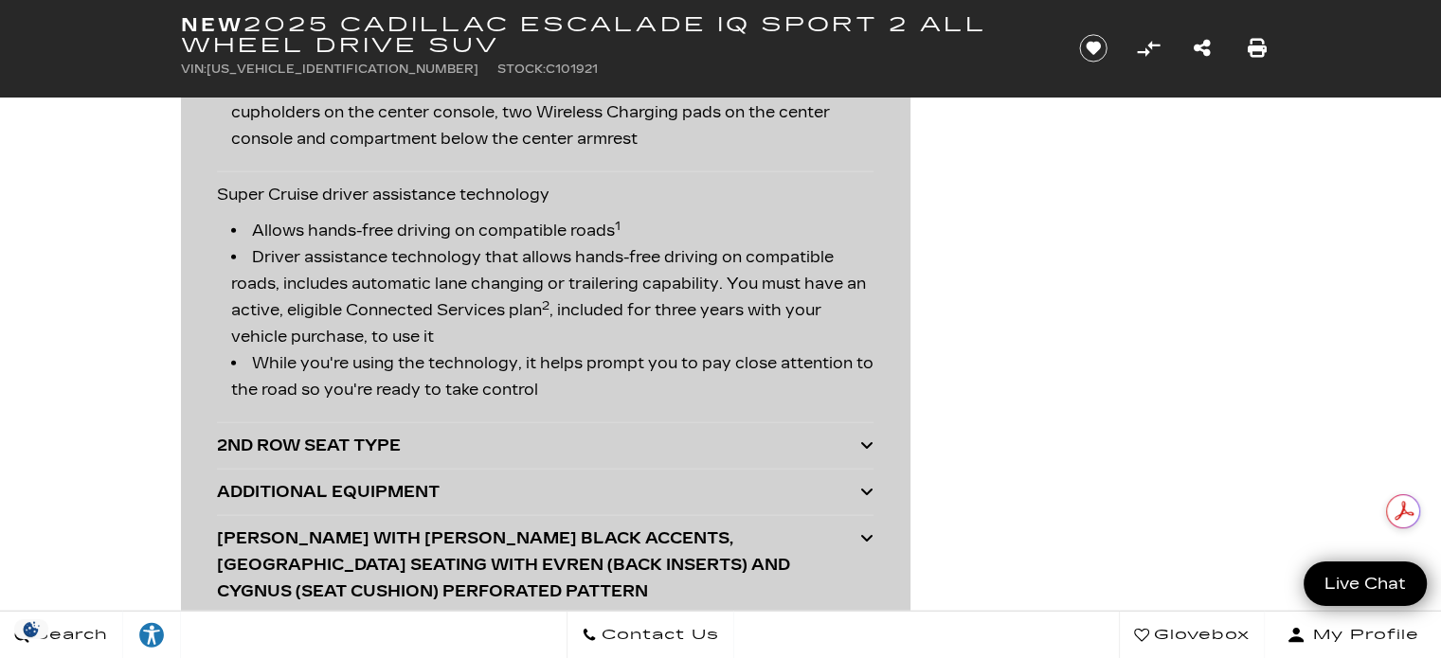
scroll to position [4674, 0]
click at [566, 434] on div "2ND ROW SEAT TYPE" at bounding box center [538, 447] width 643 height 27
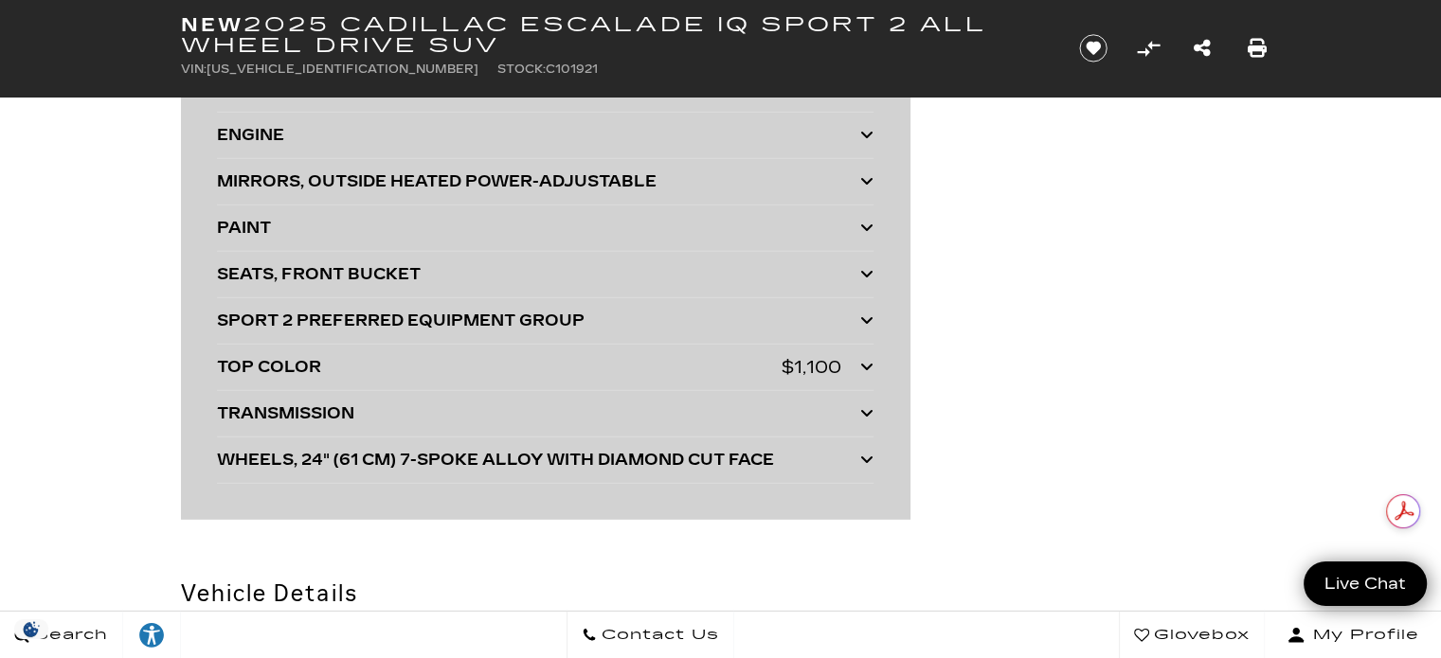
scroll to position [5371, 0]
click at [820, 352] on div "$1,100" at bounding box center [812, 365] width 60 height 27
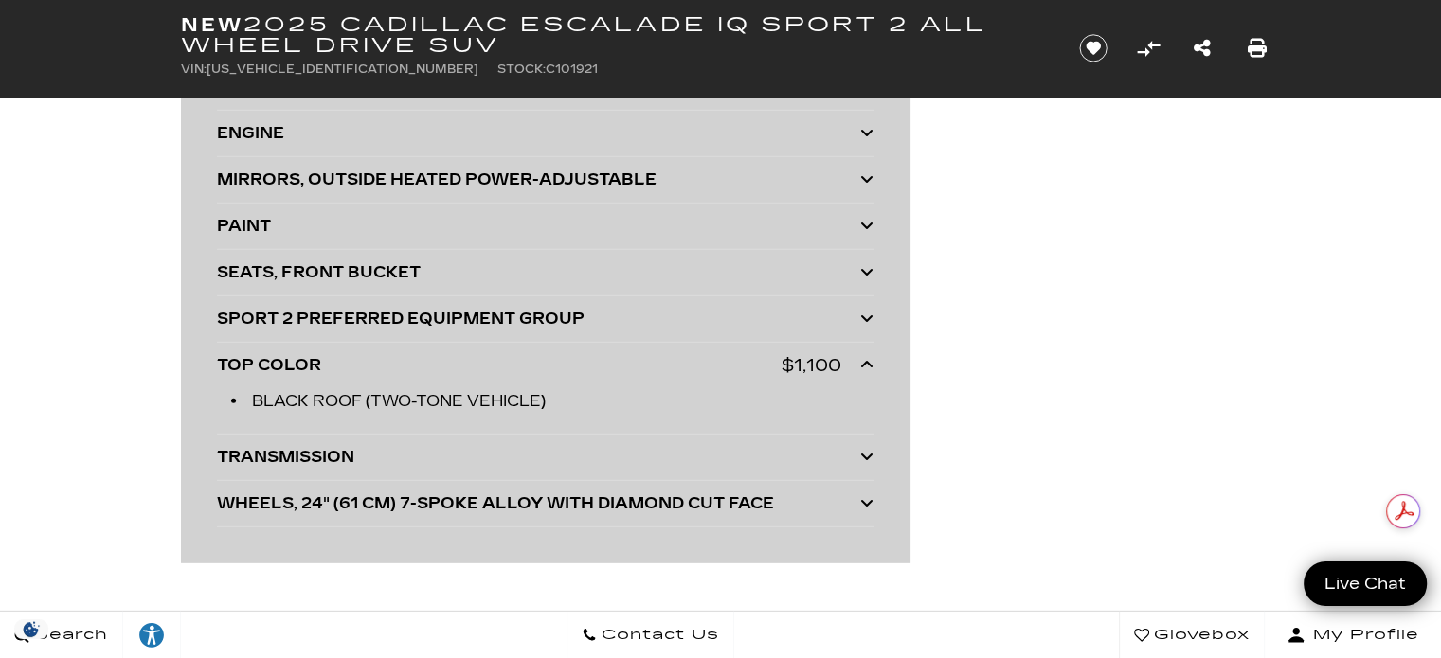
click at [795, 491] on div "WHEELS, 24" (61 CM) 7-SPOKE ALLOY WITH DIAMOND CUT FACE" at bounding box center [538, 504] width 643 height 27
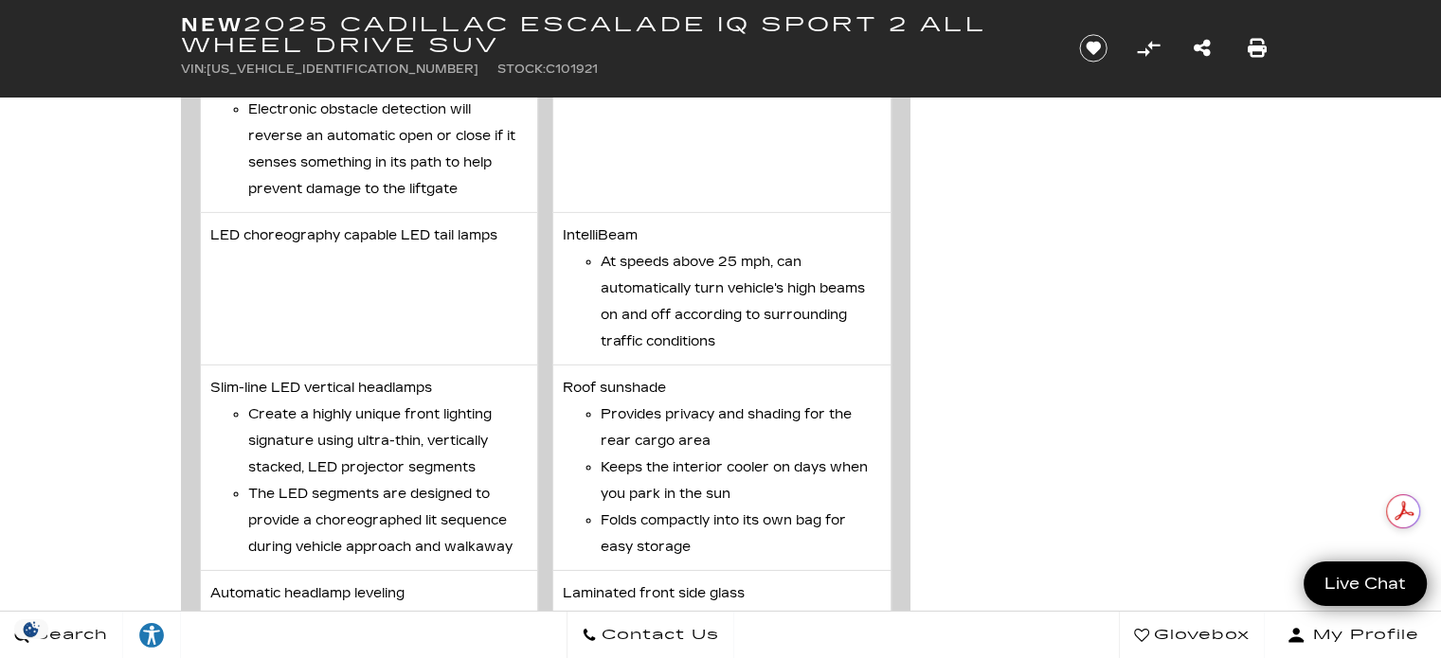
scroll to position [6069, 0]
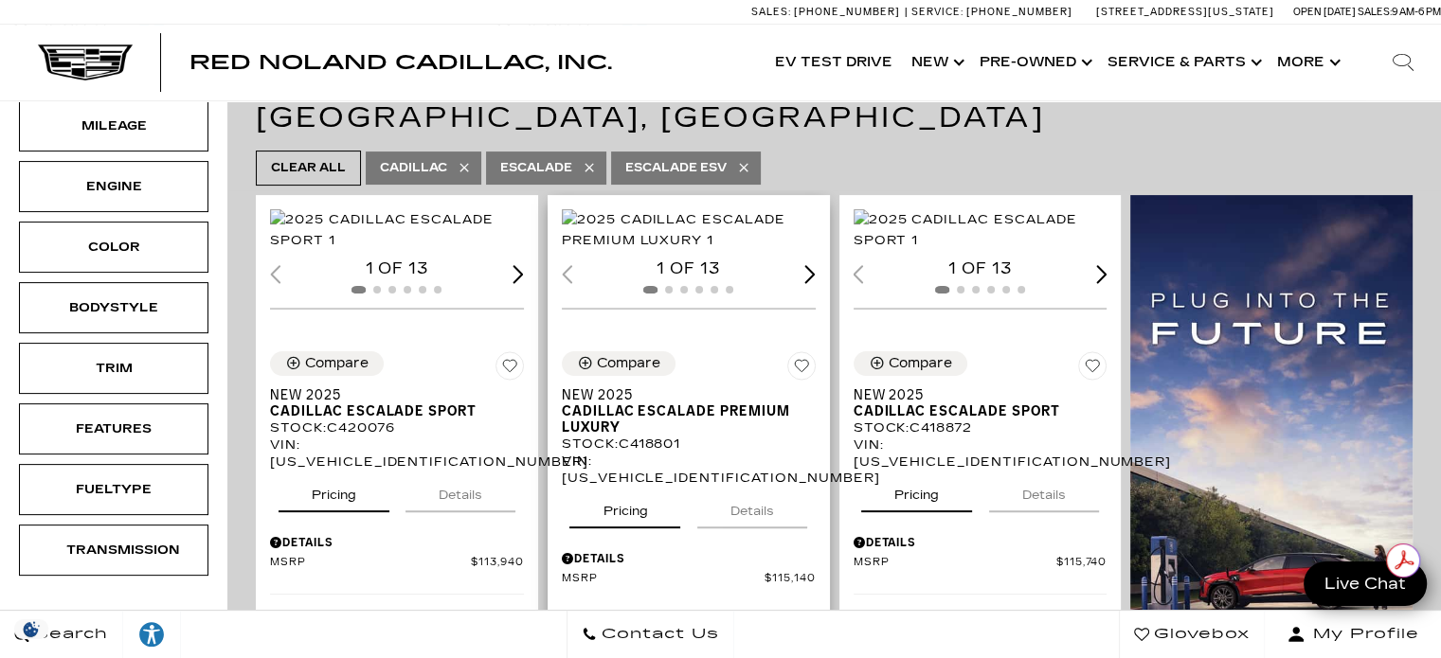
scroll to position [409, 0]
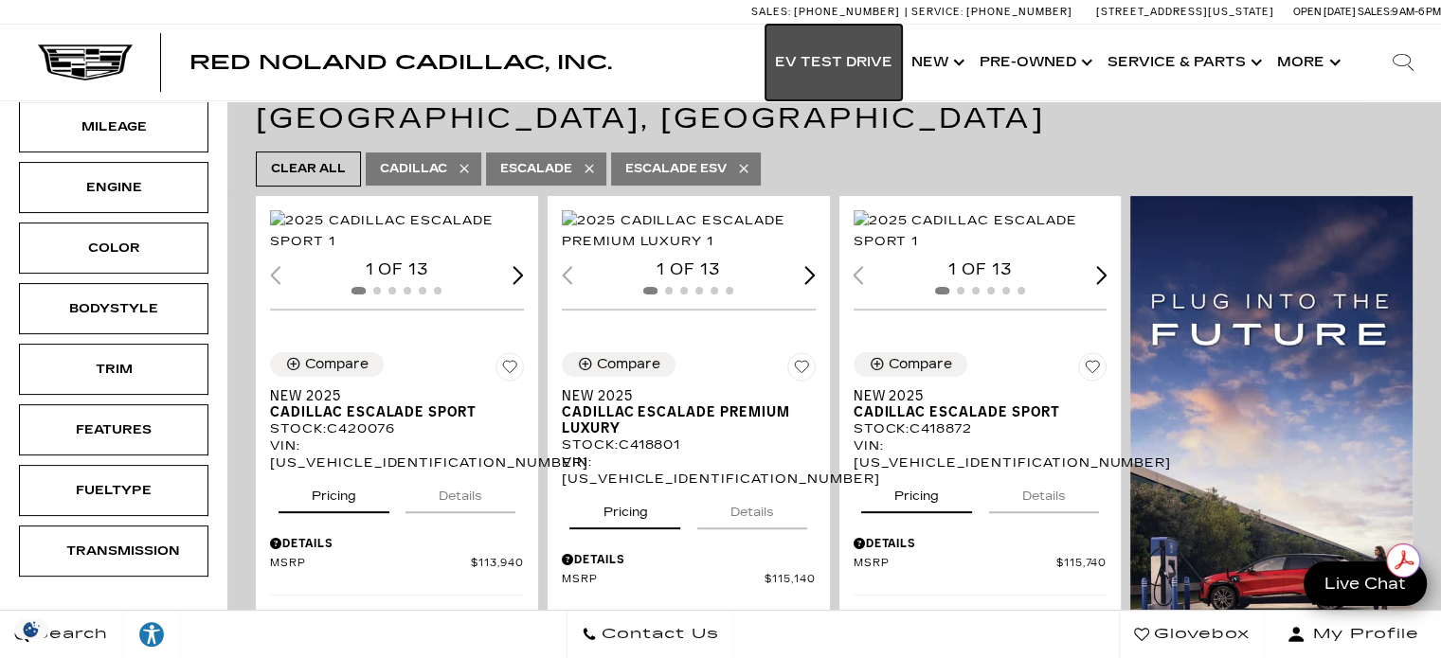
click at [817, 75] on link "EV Test Drive" at bounding box center [833, 63] width 136 height 76
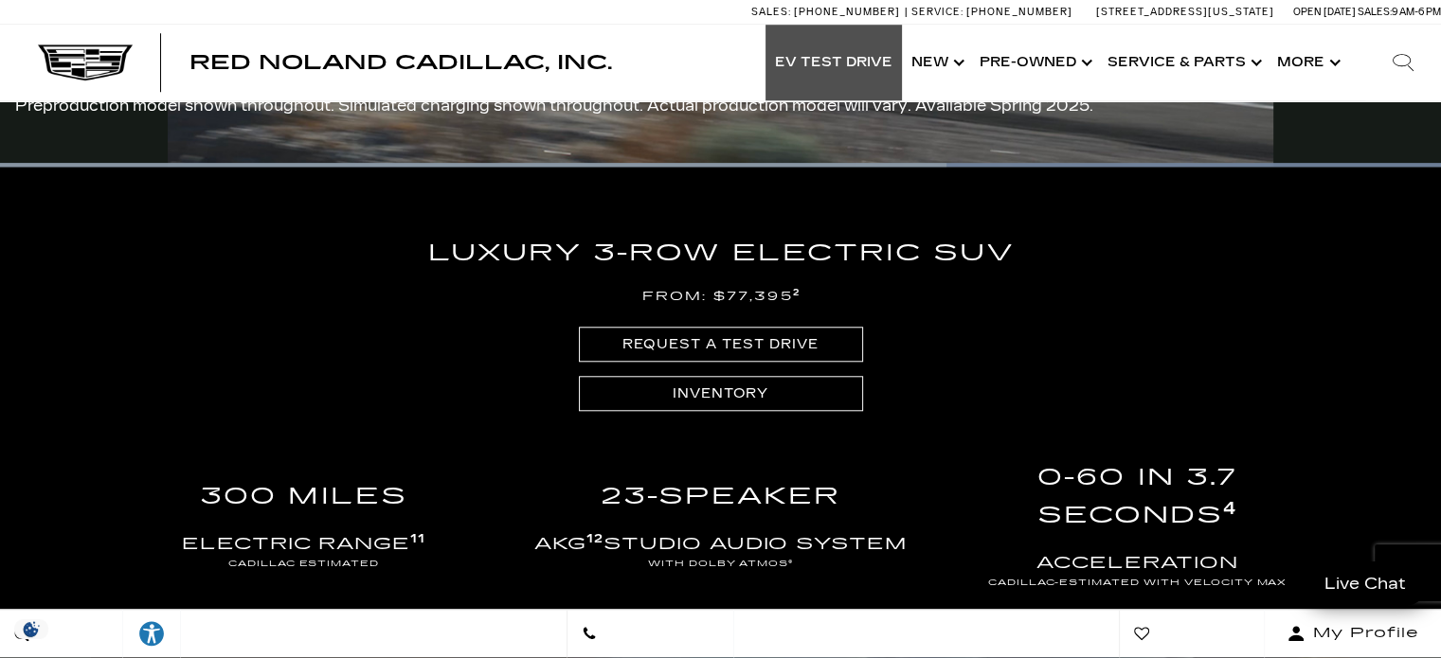
scroll to position [1745, 0]
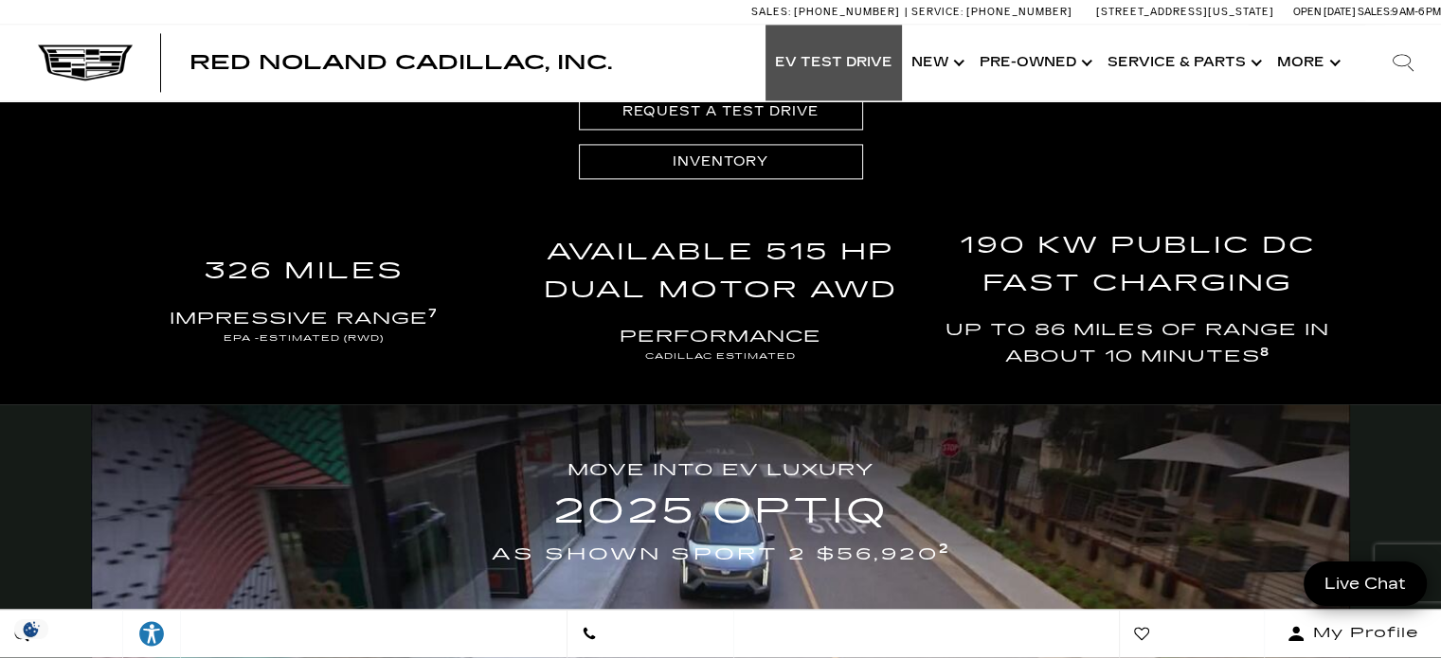
scroll to position [2800, 0]
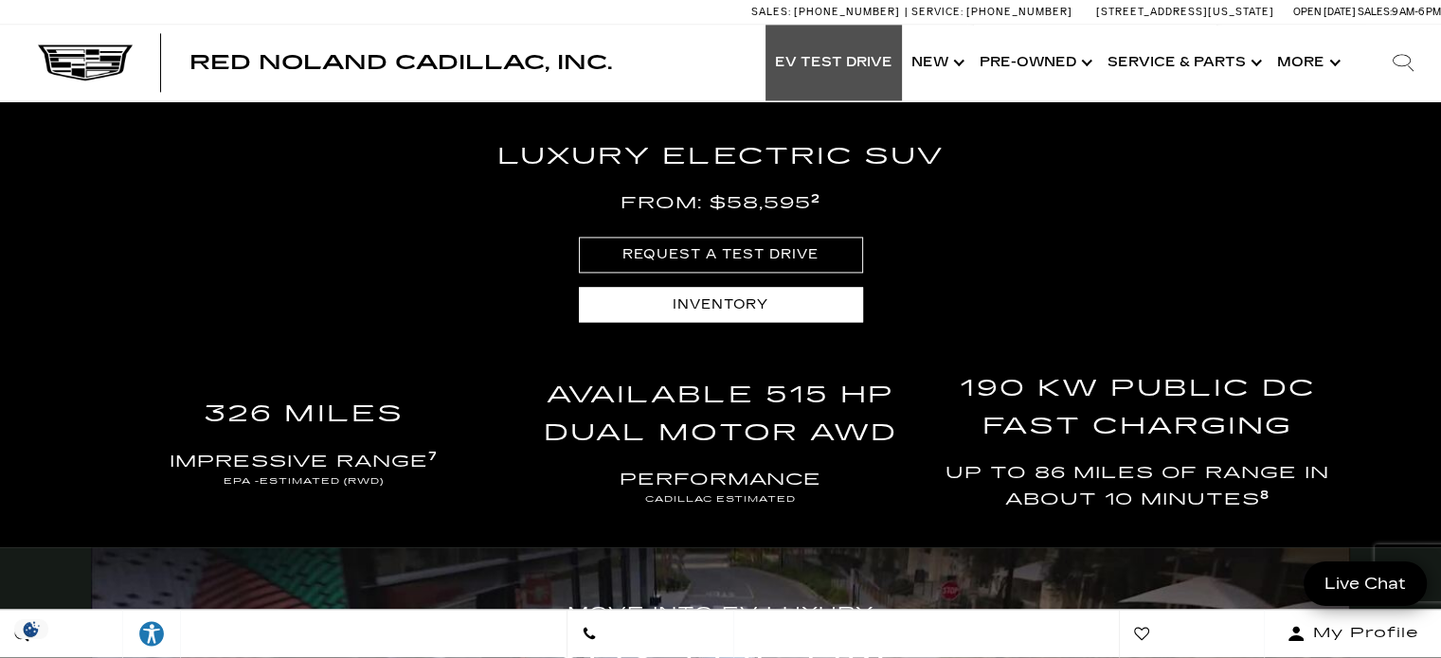
click at [727, 314] on link "Inventory" at bounding box center [721, 304] width 284 height 35
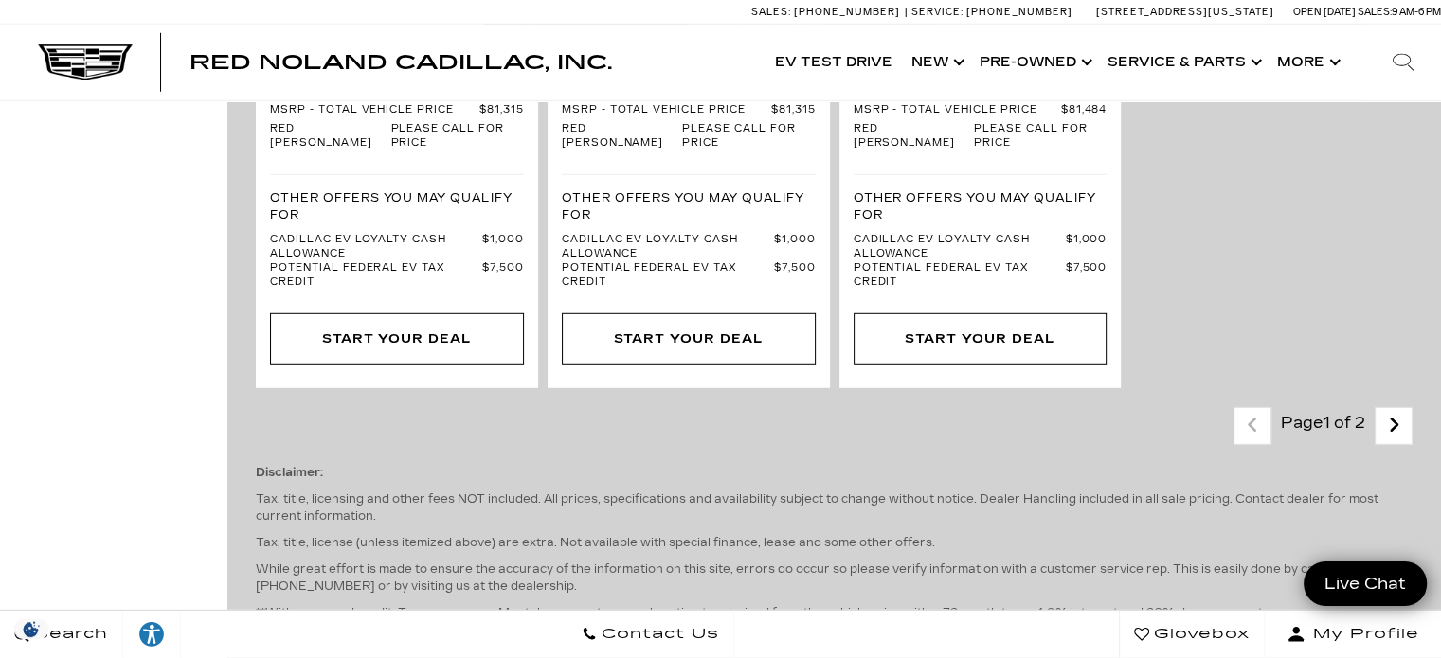
scroll to position [5394, 0]
click at [1398, 412] on link "Next - Page" at bounding box center [1394, 428] width 41 height 33
